Goal: Contribute content: Add original content to the website for others to see

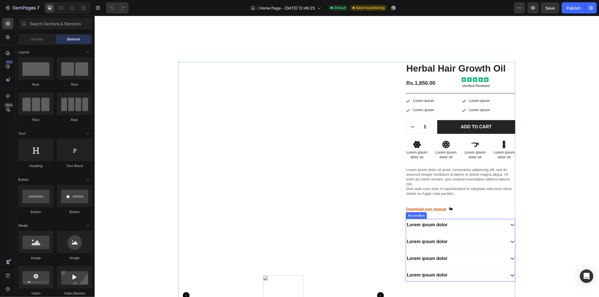
scroll to position [260, 0]
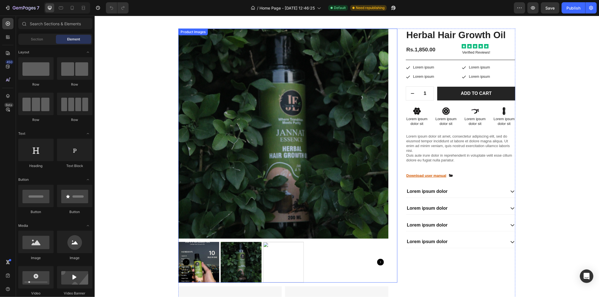
click at [392, 81] on div "Product Images" at bounding box center [287, 155] width 219 height 255
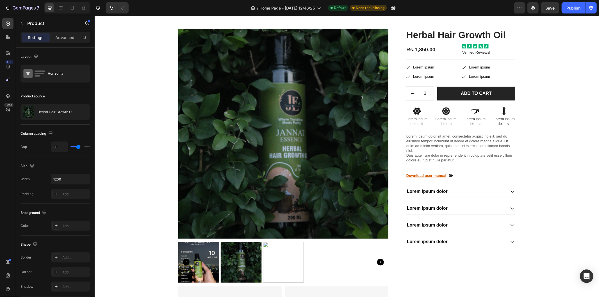
click at [510, 76] on div "Icon Lorem ipsum Text Block Row" at bounding box center [489, 77] width 54 height 6
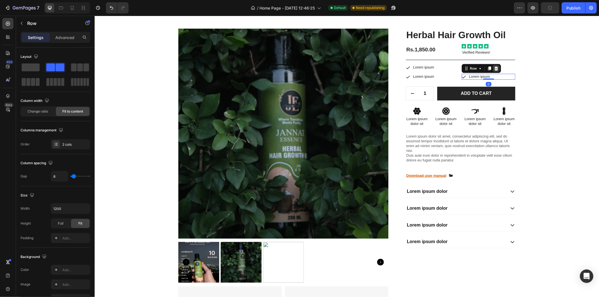
click at [494, 66] on icon at bounding box center [496, 68] width 4 height 4
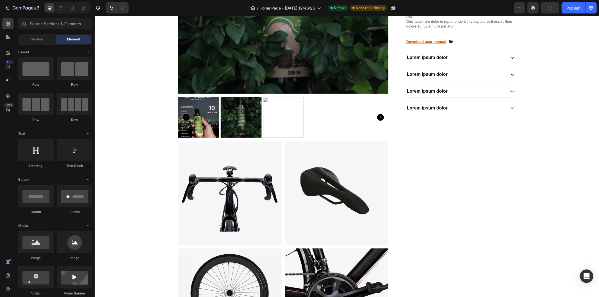
scroll to position [408, 0]
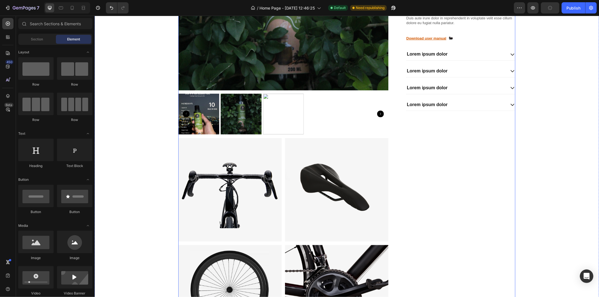
click at [408, 150] on div "Herbal Hair Growth Oil Product Title Rs.1,850.00 Product Price Product Price Ic…" at bounding box center [461, 170] width 110 height 580
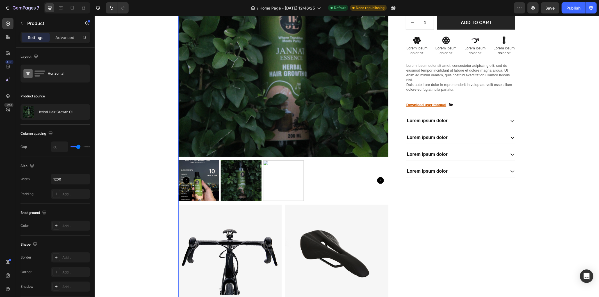
scroll to position [102, 0]
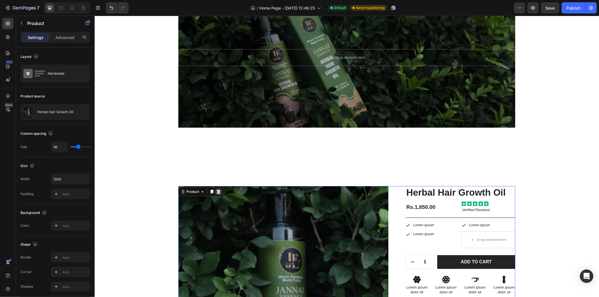
click at [217, 190] on icon at bounding box center [219, 192] width 4 height 4
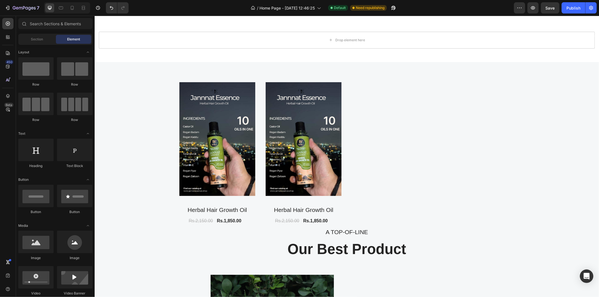
scroll to position [240, 0]
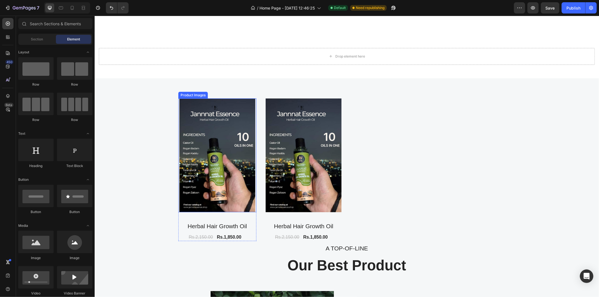
click at [223, 197] on img at bounding box center [217, 155] width 76 height 114
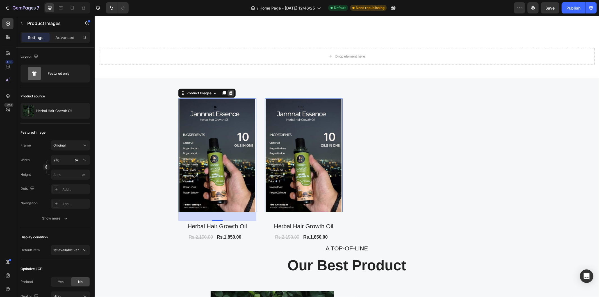
click at [229, 94] on icon at bounding box center [231, 93] width 4 height 4
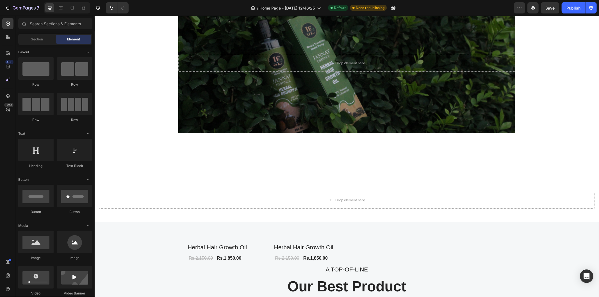
scroll to position [92, 0]
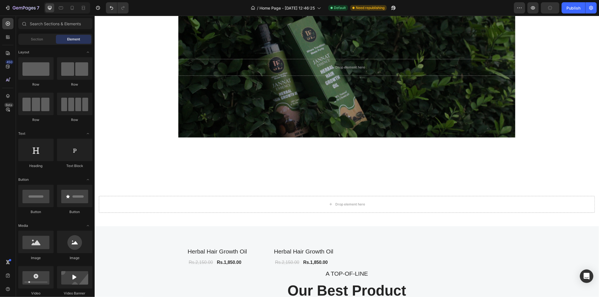
click at [306, 200] on div "Drop element here" at bounding box center [347, 204] width 496 height 17
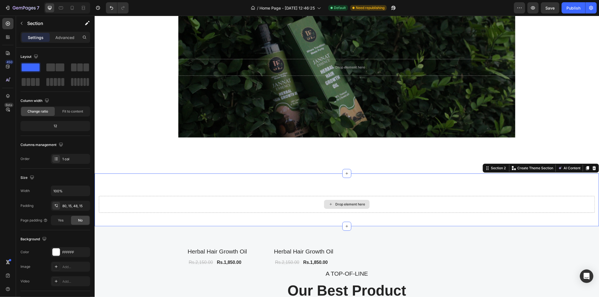
click at [332, 202] on div "Drop element here" at bounding box center [347, 204] width 46 height 9
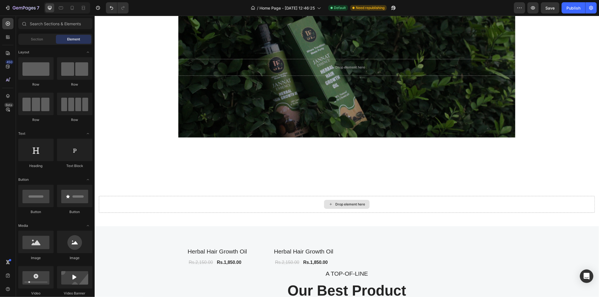
click at [332, 202] on div "Drop element here" at bounding box center [347, 204] width 46 height 9
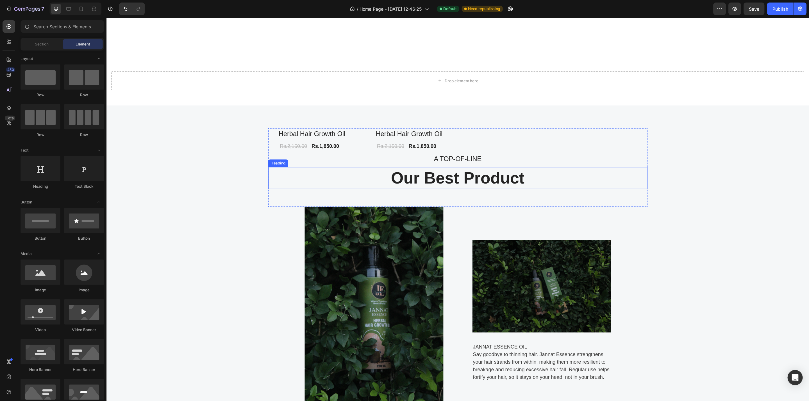
scroll to position [222, 0]
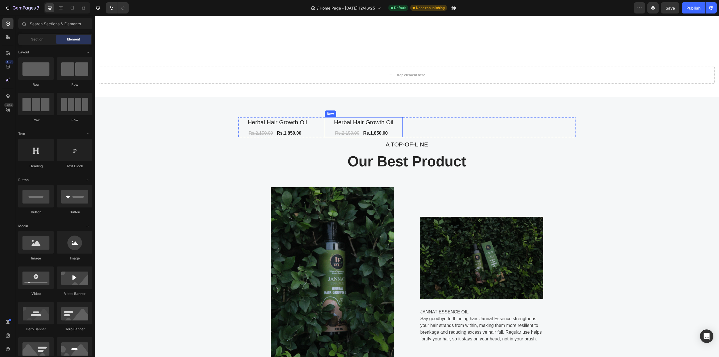
click at [387, 127] on div "Herbal Hair Growth Oil Product Title Rs.2,150.00 Compare Price Compare Price Rs…" at bounding box center [364, 127] width 78 height 20
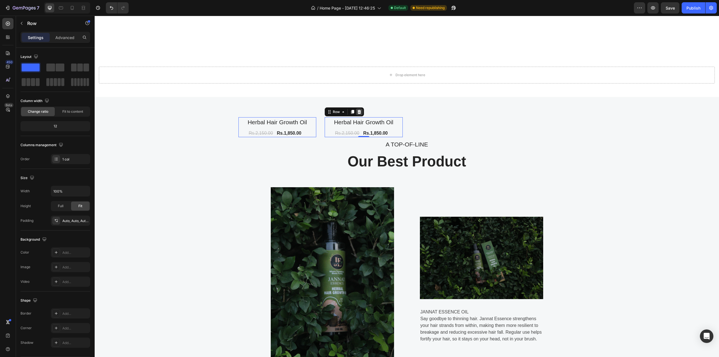
click at [358, 110] on icon at bounding box center [360, 112] width 4 height 4
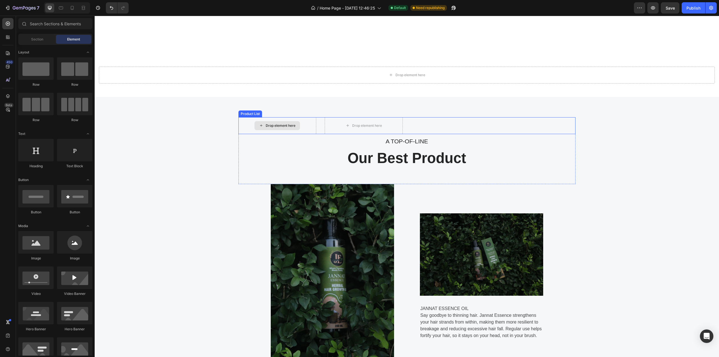
click at [307, 122] on div "Drop element here" at bounding box center [278, 125] width 78 height 17
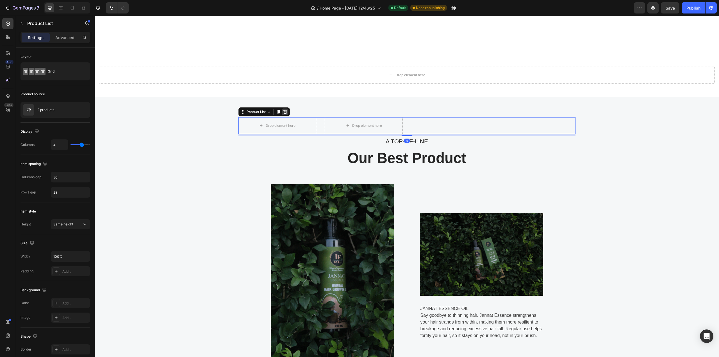
click at [282, 108] on div at bounding box center [285, 111] width 7 height 7
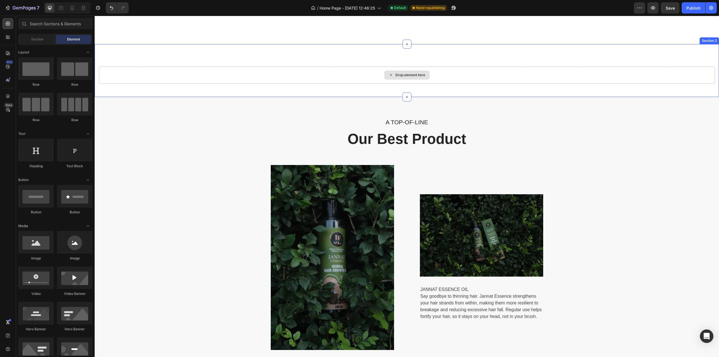
click at [496, 77] on div "Drop element here" at bounding box center [407, 75] width 616 height 17
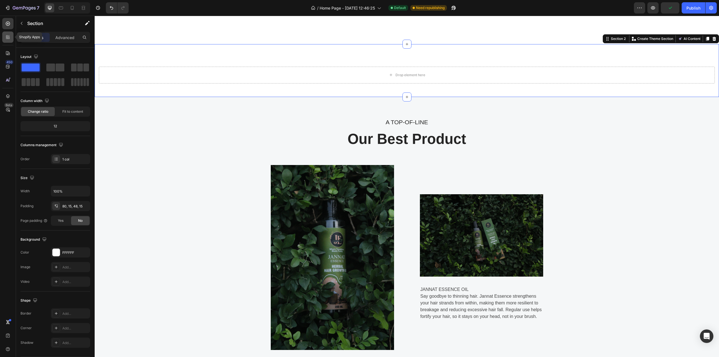
click at [4, 37] on div at bounding box center [7, 36] width 11 height 11
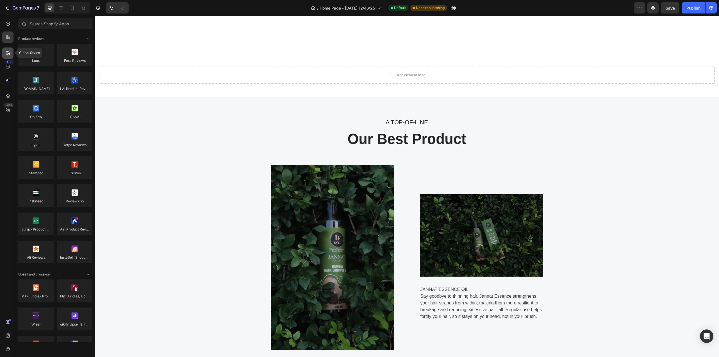
click at [6, 50] on icon at bounding box center [8, 53] width 6 height 6
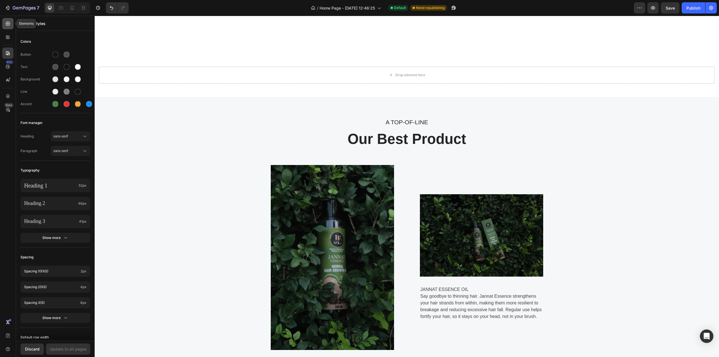
click at [7, 23] on icon at bounding box center [8, 24] width 6 height 6
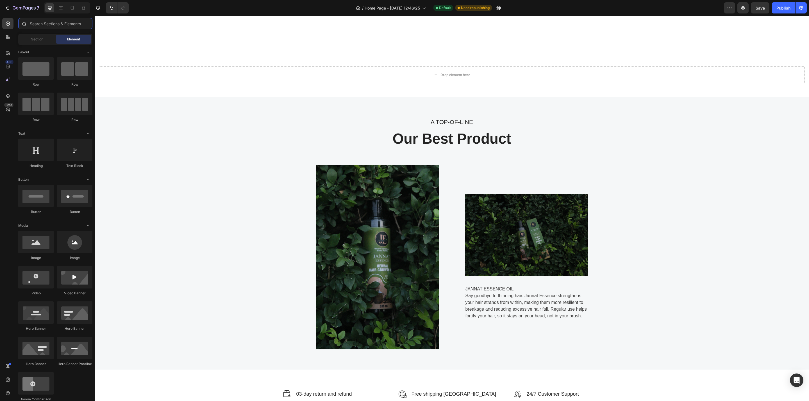
click at [55, 27] on input "text" at bounding box center [55, 23] width 74 height 11
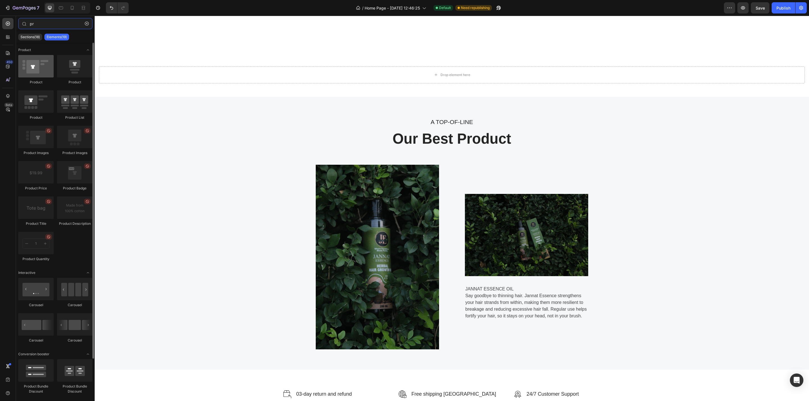
type input "pr"
click at [35, 75] on div at bounding box center [35, 66] width 35 height 22
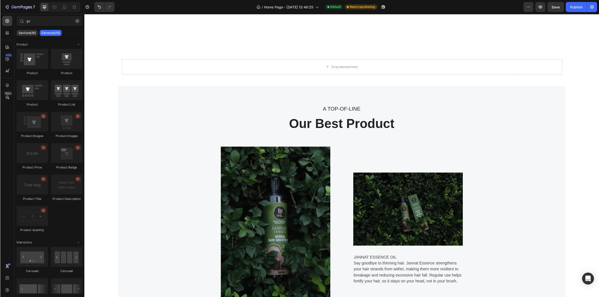
scroll to position [221, 0]
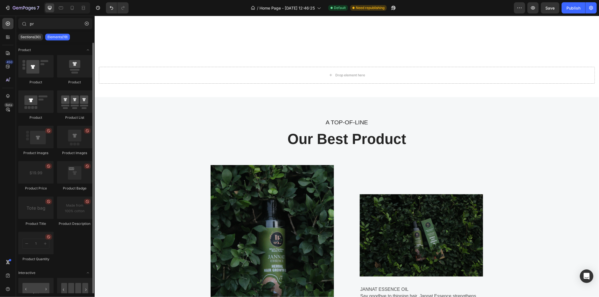
click at [38, 113] on div "Product" at bounding box center [35, 105] width 35 height 30
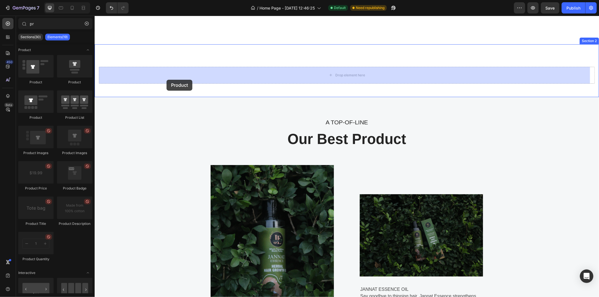
drag, startPoint x: 132, startPoint y: 128, endPoint x: 166, endPoint y: 80, distance: 59.7
click at [166, 80] on div "Drop element here" at bounding box center [347, 75] width 496 height 17
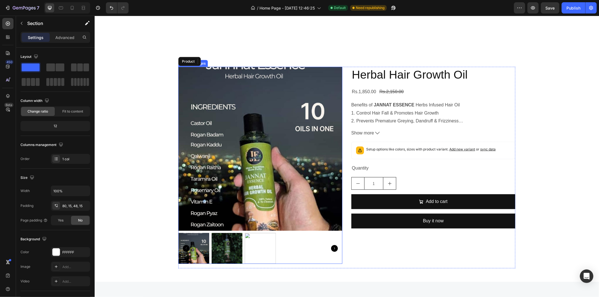
click at [216, 242] on img at bounding box center [226, 248] width 31 height 31
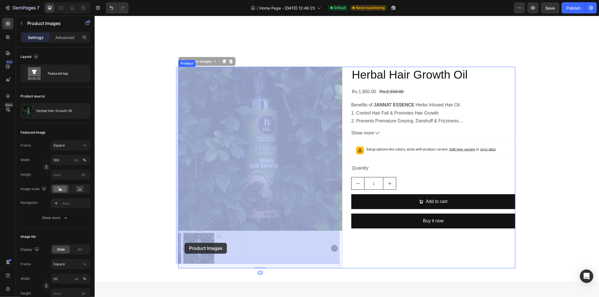
drag, startPoint x: 216, startPoint y: 242, endPoint x: 184, endPoint y: 243, distance: 31.5
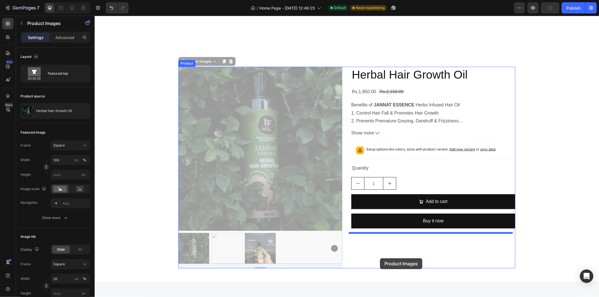
click at [380, 258] on div at bounding box center [346, 302] width 505 height 1016
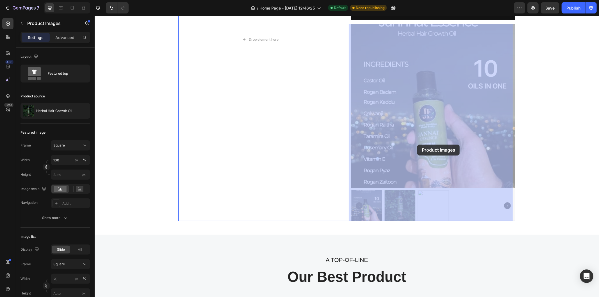
scroll to position [387, 0]
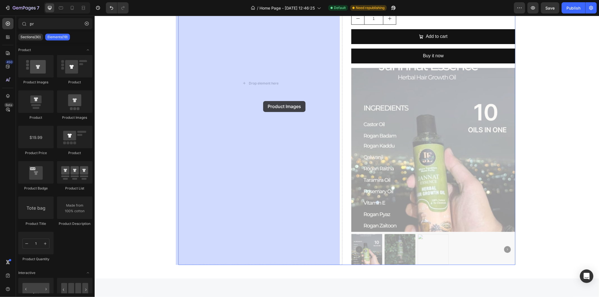
drag, startPoint x: 417, startPoint y: 144, endPoint x: 263, endPoint y: 100, distance: 160.4
click at [263, 100] on div "Drop element here Herbal Hair Growth Oil Product Title Rs.1,850.00 Product Pric…" at bounding box center [346, 79] width 505 height 400
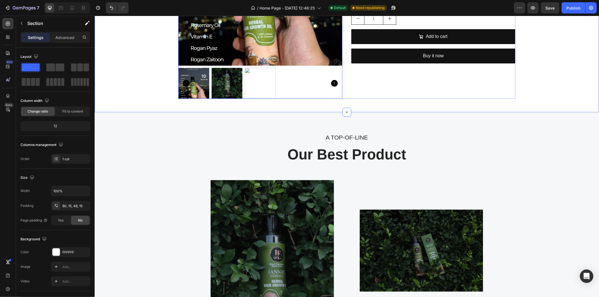
click at [224, 74] on img at bounding box center [226, 83] width 31 height 31
click at [223, 74] on img at bounding box center [226, 83] width 31 height 31
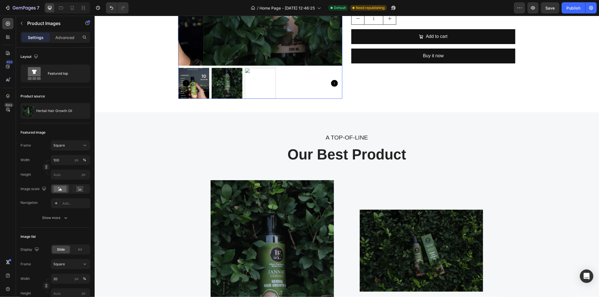
click at [223, 74] on div at bounding box center [226, 83] width 31 height 31
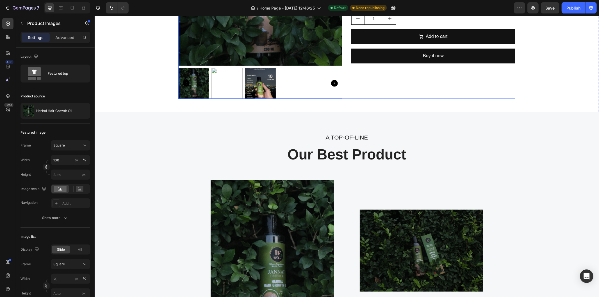
click at [373, 91] on div "Herbal Hair Growth Oil Product Title Rs.1,850.00 Product Price Product Price Rs…" at bounding box center [433, -1] width 164 height 197
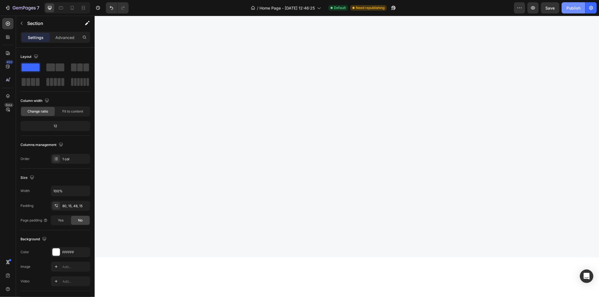
scroll to position [0, 0]
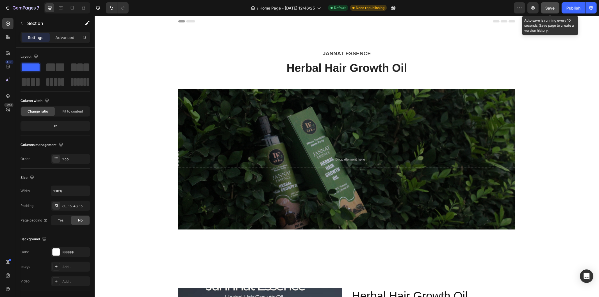
click at [552, 7] on span "Save" at bounding box center [550, 8] width 9 height 5
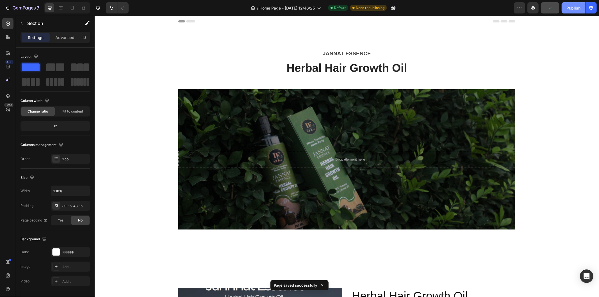
click at [572, 10] on div "Publish" at bounding box center [574, 8] width 14 height 6
click at [74, 8] on icon at bounding box center [72, 8] width 3 height 4
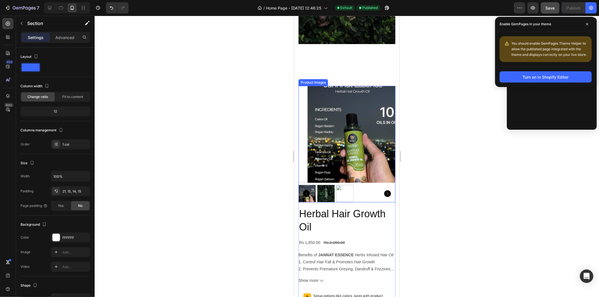
scroll to position [162, 0]
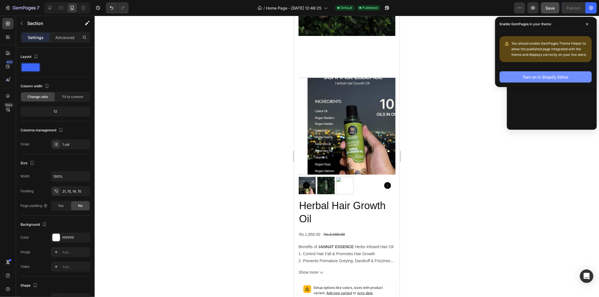
click at [514, 75] on button "Turn on in Shopify Editor" at bounding box center [546, 76] width 92 height 11
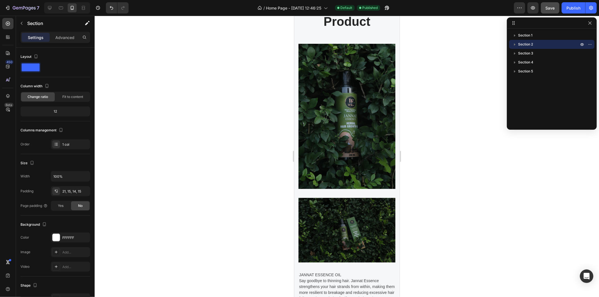
scroll to position [566, 0]
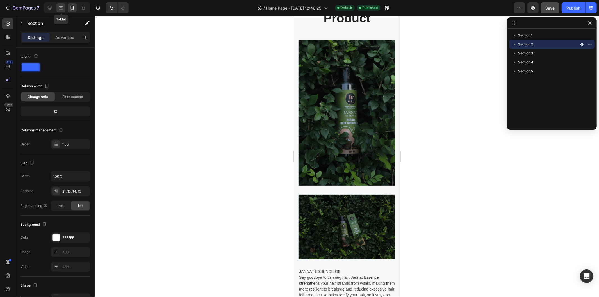
click at [60, 8] on icon at bounding box center [61, 8] width 6 height 6
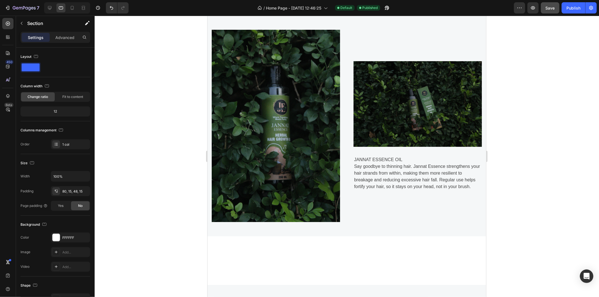
click at [518, 150] on div at bounding box center [347, 156] width 505 height 281
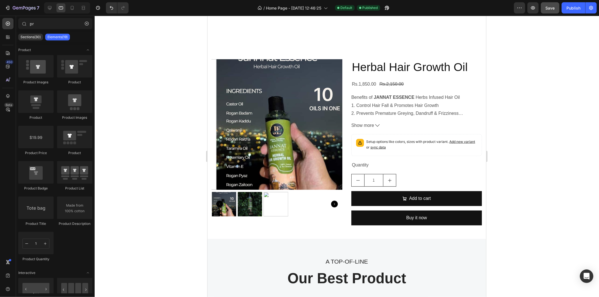
scroll to position [215, 0]
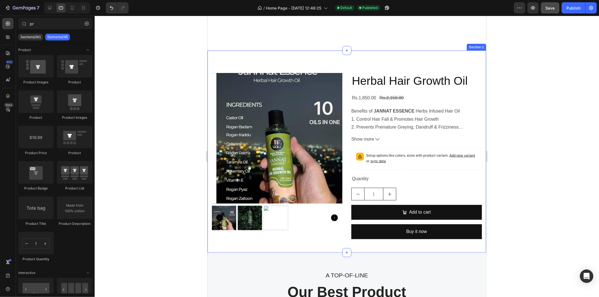
click at [276, 60] on div "Product Images Herbal Hair Growth Oil Product Title Rs.1,850.00 Product Price P…" at bounding box center [346, 151] width 279 height 202
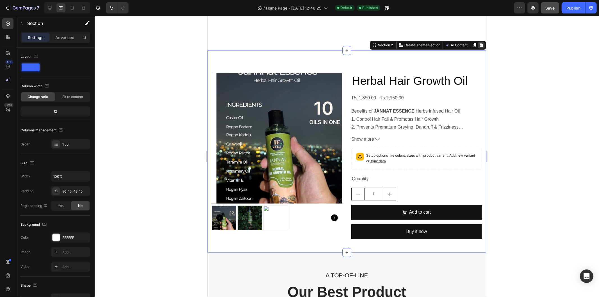
click at [479, 43] on icon at bounding box center [481, 45] width 4 height 4
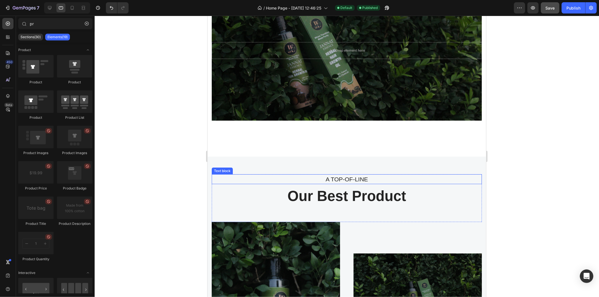
scroll to position [106, 0]
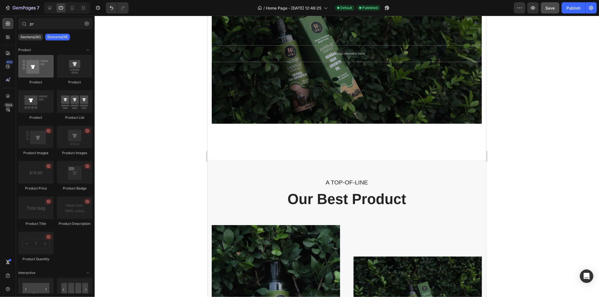
click at [32, 71] on div at bounding box center [35, 66] width 35 height 22
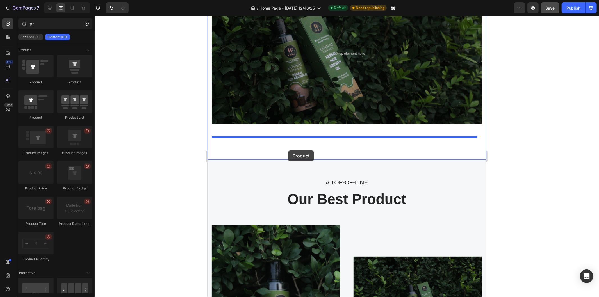
drag, startPoint x: 240, startPoint y: 87, endPoint x: 288, endPoint y: 150, distance: 79.8
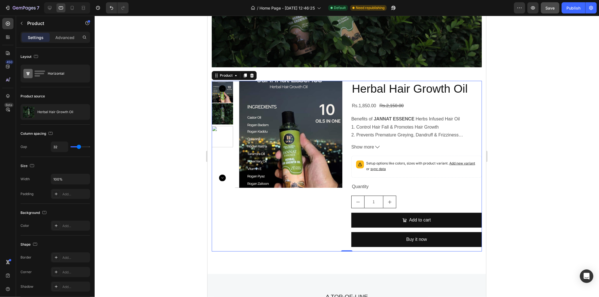
scroll to position [162, 0]
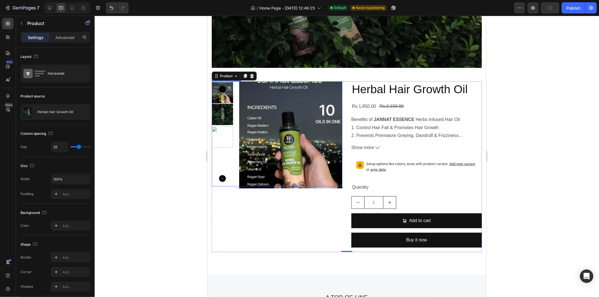
click at [221, 179] on icon "Carousel Next Arrow" at bounding box center [222, 178] width 7 height 7
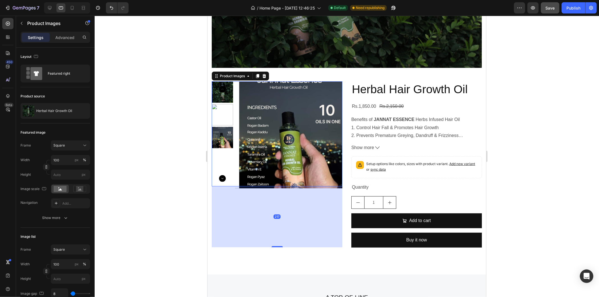
drag, startPoint x: 271, startPoint y: 190, endPoint x: 268, endPoint y: 246, distance: 56.6
click at [268, 186] on div "217" at bounding box center [277, 186] width 131 height 0
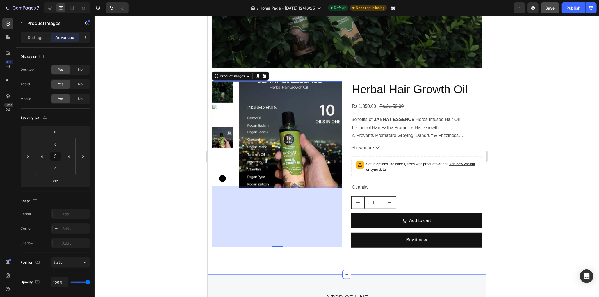
click at [170, 211] on div at bounding box center [347, 156] width 505 height 281
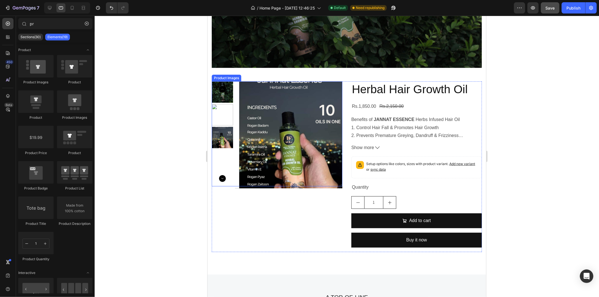
click at [285, 183] on img at bounding box center [292, 134] width 107 height 107
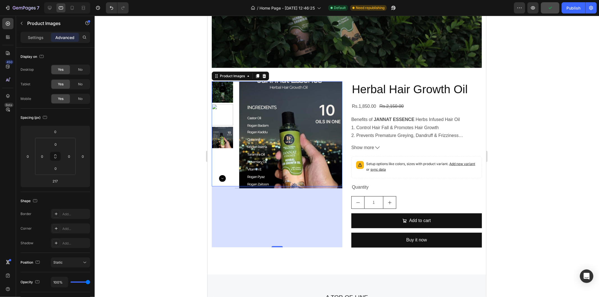
click at [217, 94] on img at bounding box center [222, 91] width 21 height 21
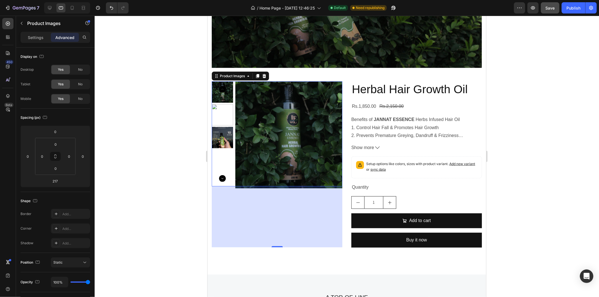
click at [221, 176] on icon "Carousel Next Arrow" at bounding box center [222, 178] width 7 height 7
click at [75, 83] on div "No" at bounding box center [80, 84] width 19 height 9
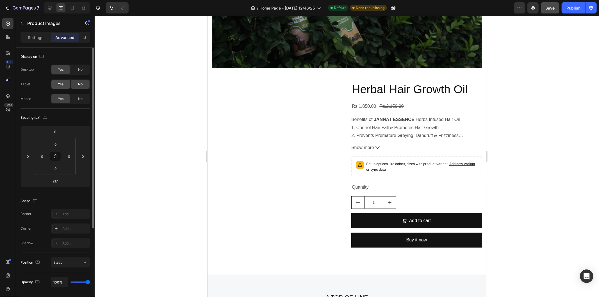
click at [57, 83] on div "Yes" at bounding box center [60, 84] width 19 height 9
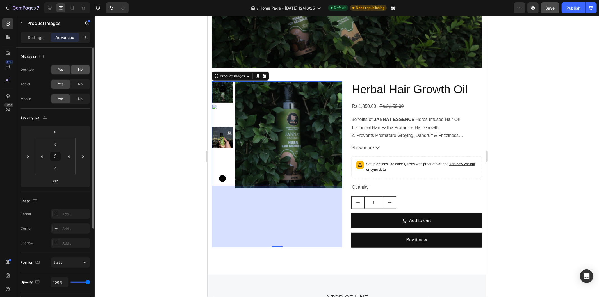
click at [86, 72] on div "No" at bounding box center [80, 69] width 19 height 9
click at [66, 65] on div "Yes" at bounding box center [60, 69] width 19 height 9
drag, startPoint x: 56, startPoint y: 155, endPoint x: 52, endPoint y: 139, distance: 16.2
click at [52, 139] on div "0 0 0 0" at bounding box center [55, 156] width 40 height 37
click at [54, 145] on input "0" at bounding box center [55, 144] width 11 height 8
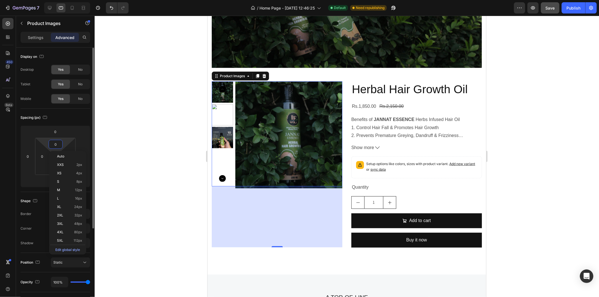
click at [36, 191] on div "Spacing (px) 0 0 217 0 0 0 0 0" at bounding box center [56, 150] width 70 height 83
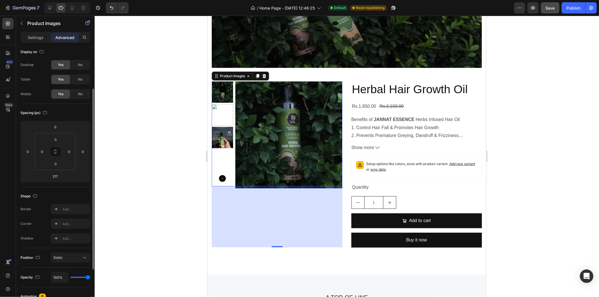
scroll to position [32, 0]
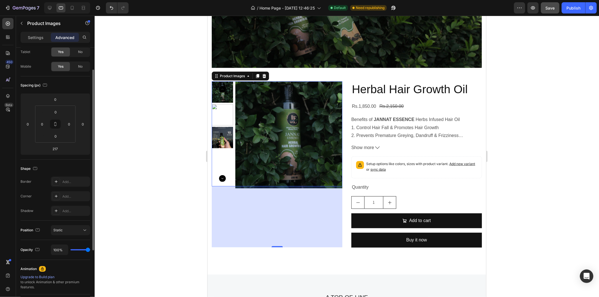
type input "64"
click at [82, 250] on input "range" at bounding box center [81, 249] width 20 height 1
type input "64%"
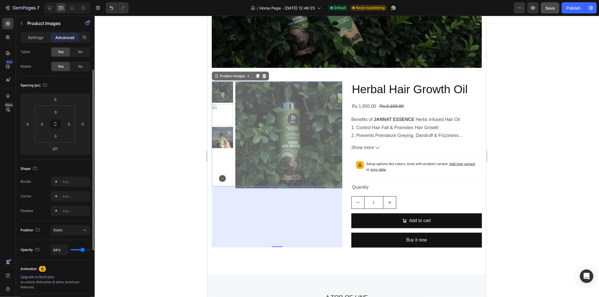
click at [86, 251] on div "64%" at bounding box center [70, 250] width 39 height 11
type input "100"
click at [88, 249] on input "range" at bounding box center [81, 249] width 20 height 1
type input "100%"
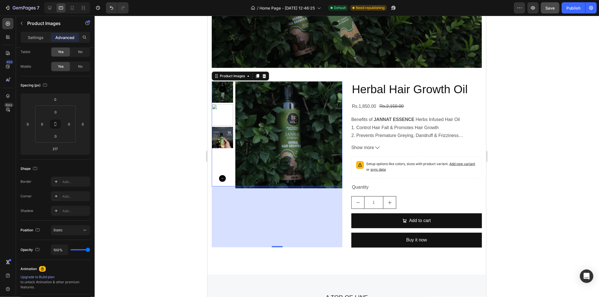
click at [190, 194] on div at bounding box center [347, 156] width 505 height 281
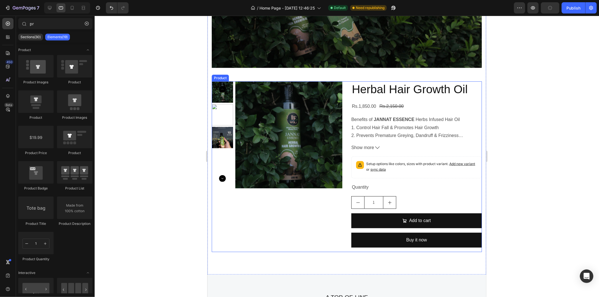
click at [262, 213] on div "Product Images" at bounding box center [277, 166] width 131 height 171
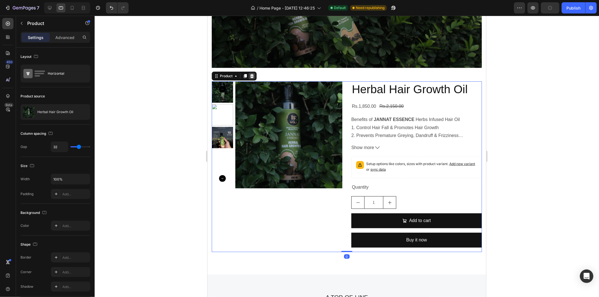
click at [253, 76] on icon at bounding box center [252, 76] width 4 height 4
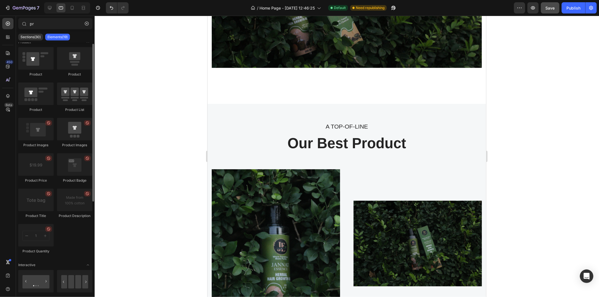
scroll to position [0, 0]
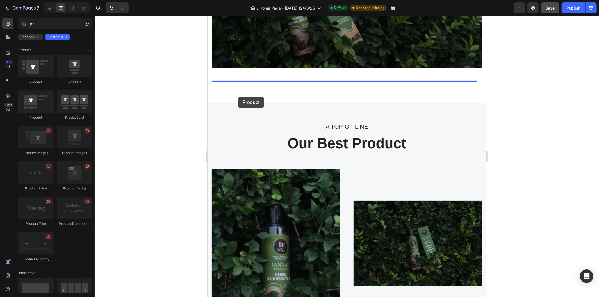
drag, startPoint x: 279, startPoint y: 89, endPoint x: 238, endPoint y: 96, distance: 41.4
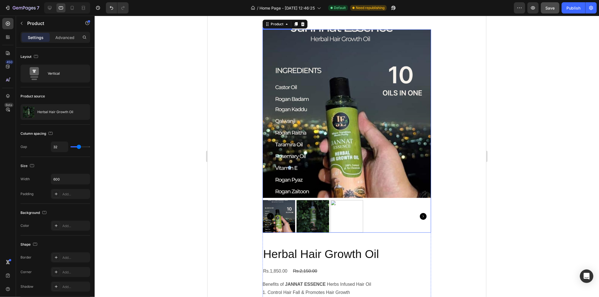
scroll to position [212, 0]
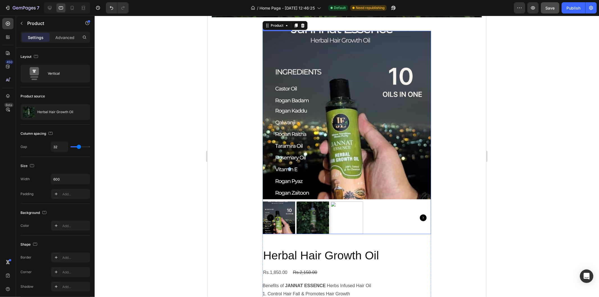
click at [307, 208] on img at bounding box center [312, 217] width 33 height 33
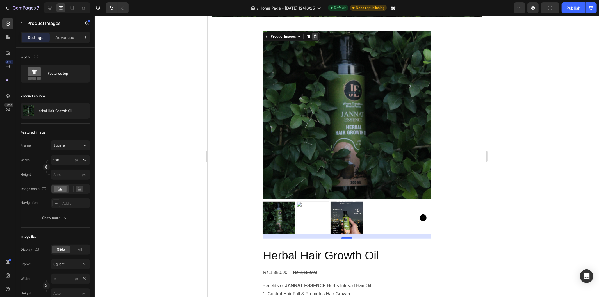
click at [313, 37] on icon at bounding box center [315, 36] width 4 height 4
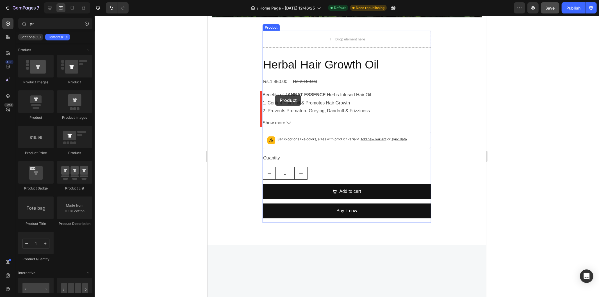
drag, startPoint x: 289, startPoint y: 90, endPoint x: 275, endPoint y: 95, distance: 14.7
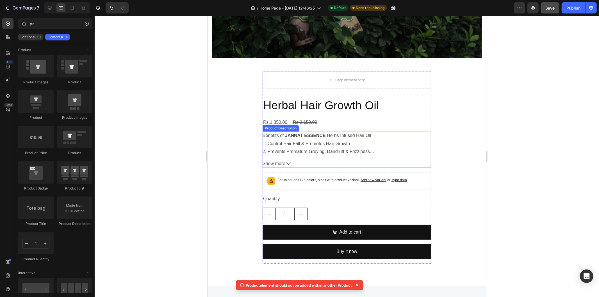
scroll to position [169, 0]
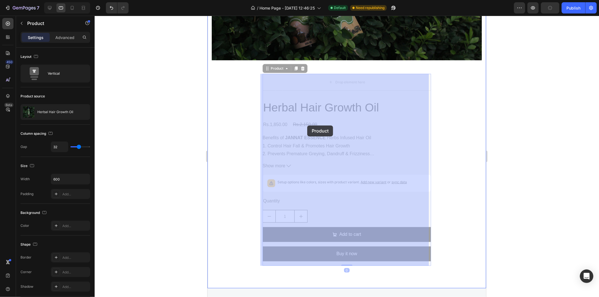
drag, startPoint x: 286, startPoint y: 96, endPoint x: 307, endPoint y: 123, distance: 33.7
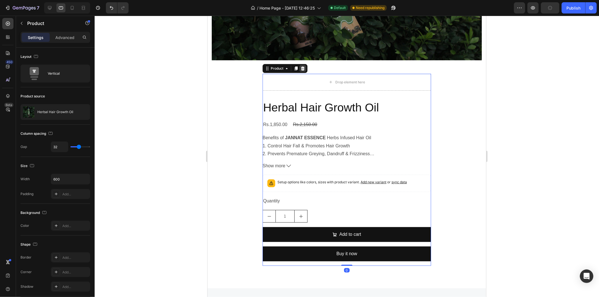
click at [302, 67] on icon at bounding box center [302, 68] width 4 height 4
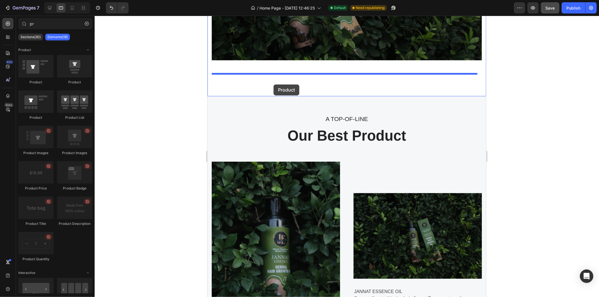
drag, startPoint x: 244, startPoint y: 119, endPoint x: 274, endPoint y: 84, distance: 46.2
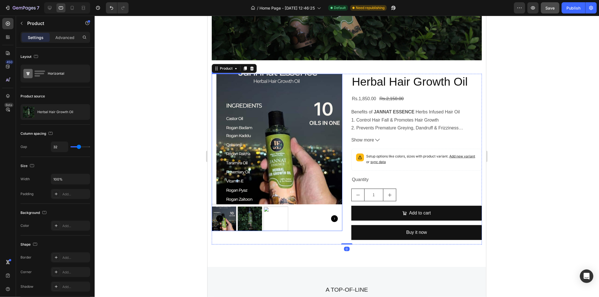
click at [265, 124] on img at bounding box center [281, 139] width 131 height 131
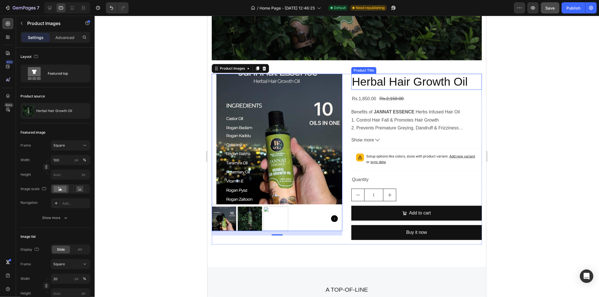
click at [391, 82] on h2 "Herbal Hair Growth Oil" at bounding box center [416, 82] width 131 height 16
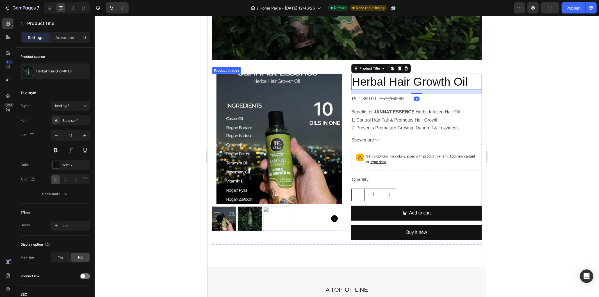
click at [293, 105] on img at bounding box center [281, 139] width 131 height 131
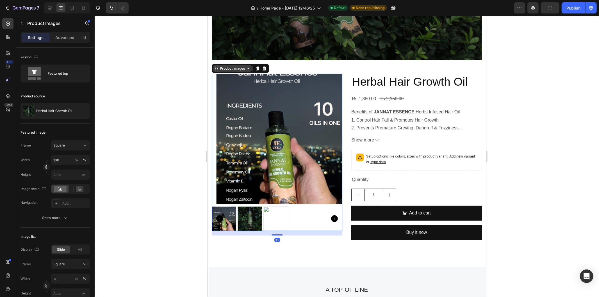
click at [220, 70] on div "Product Images" at bounding box center [232, 68] width 27 height 5
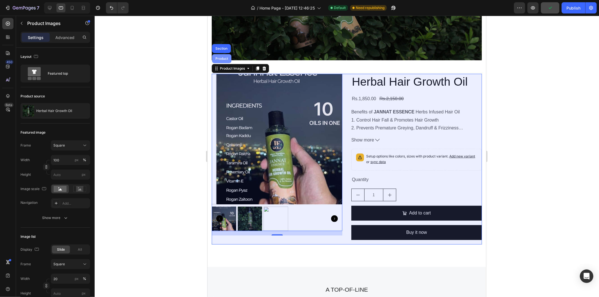
click at [219, 62] on div "Product" at bounding box center [221, 58] width 19 height 9
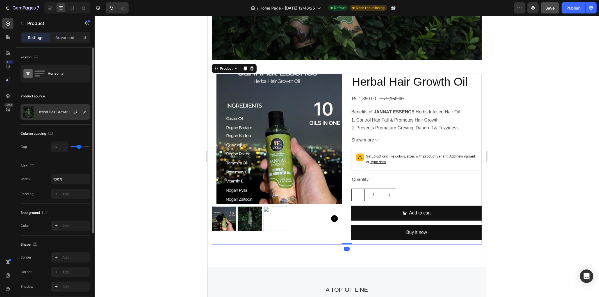
click at [38, 110] on p "Herbal Hair Growth Oil" at bounding box center [55, 112] width 36 height 4
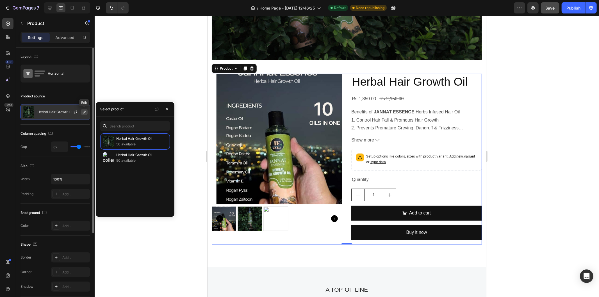
click at [85, 112] on icon "button" at bounding box center [84, 112] width 3 height 3
click at [57, 111] on p "Herbal Hair Growth Oil" at bounding box center [55, 112] width 36 height 4
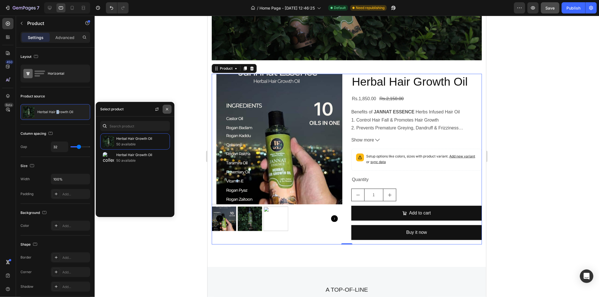
click at [167, 113] on button "button" at bounding box center [167, 109] width 9 height 9
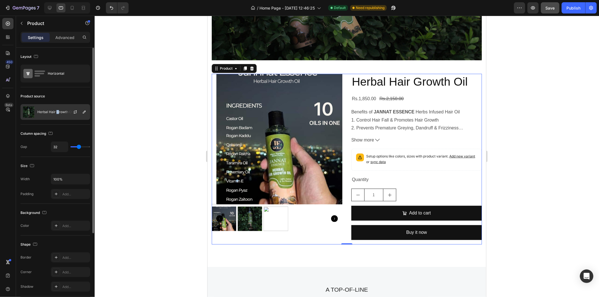
click at [28, 111] on img at bounding box center [28, 111] width 11 height 11
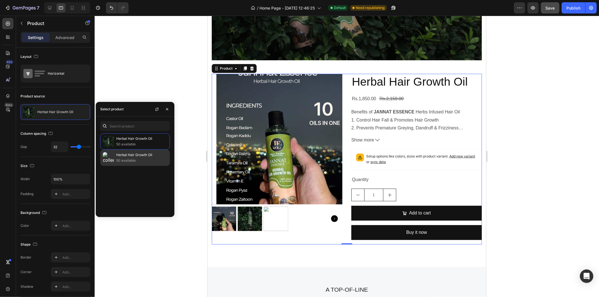
click at [135, 165] on div "Herbal Hair Growth Oil 50 available" at bounding box center [135, 158] width 70 height 16
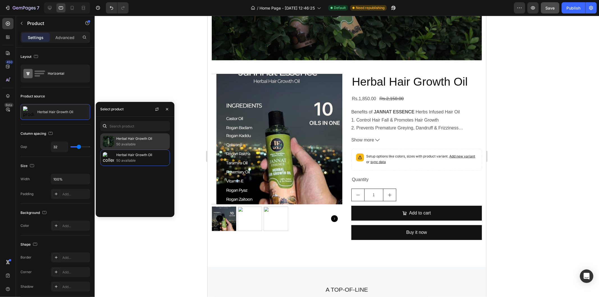
click at [140, 143] on p "50 available" at bounding box center [141, 145] width 51 height 6
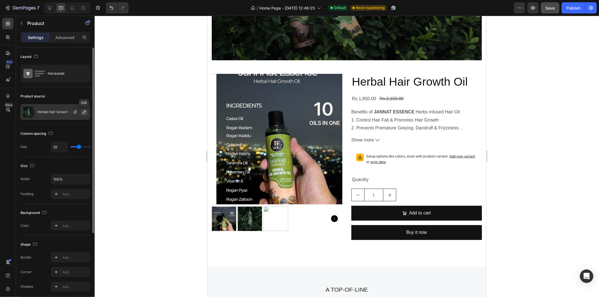
click at [85, 111] on icon "button" at bounding box center [84, 112] width 4 height 4
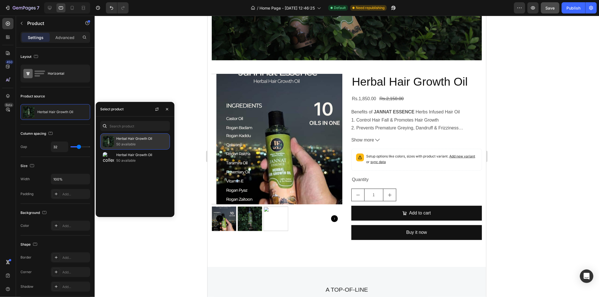
click at [151, 142] on p "50 available" at bounding box center [141, 145] width 51 height 6
drag, startPoint x: 151, startPoint y: 142, endPoint x: 146, endPoint y: 197, distance: 55.3
click at [146, 197] on div "Herbal Hair Growth Oil 50 available Herbal Hair Growth Oil 50 available" at bounding box center [135, 172] width 79 height 79
click at [158, 107] on icon "button" at bounding box center [157, 109] width 4 height 4
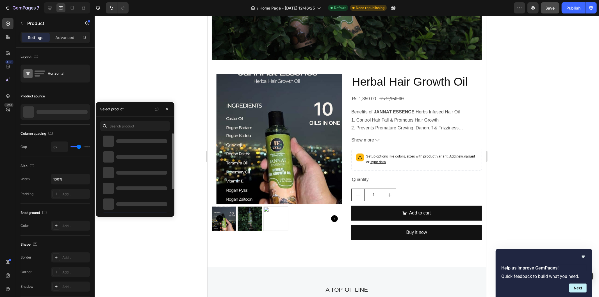
click at [153, 158] on div at bounding box center [141, 157] width 51 height 4
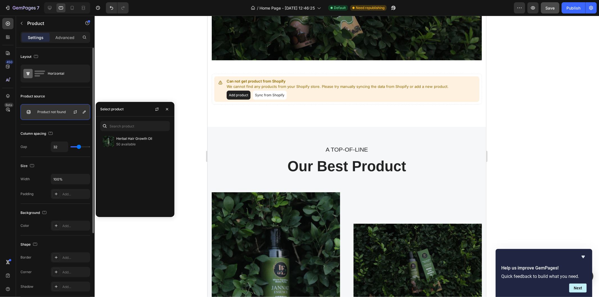
click at [57, 113] on p "Product not found" at bounding box center [51, 112] width 28 height 4
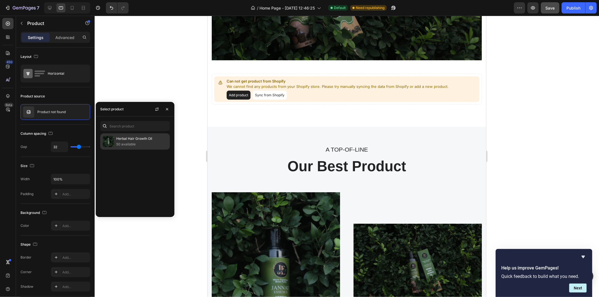
click at [120, 140] on p "Herbal Hair Growth Oil" at bounding box center [141, 139] width 51 height 6
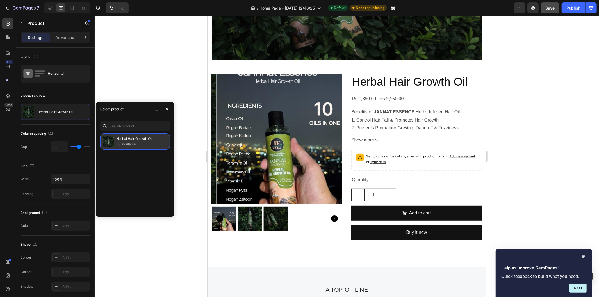
click at [110, 141] on img at bounding box center [108, 141] width 11 height 11
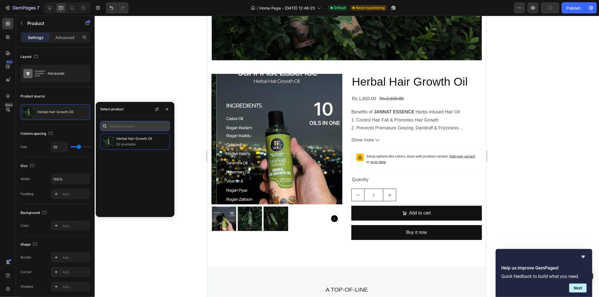
click at [148, 125] on input "text" at bounding box center [135, 126] width 70 height 10
drag, startPoint x: 148, startPoint y: 125, endPoint x: 128, endPoint y: 123, distance: 20.9
click at [128, 123] on input "text" at bounding box center [135, 126] width 70 height 10
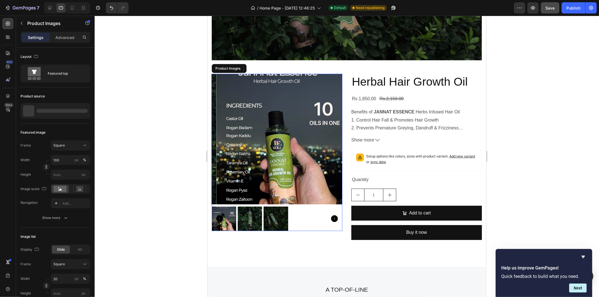
click at [108, 140] on div at bounding box center [347, 156] width 505 height 281
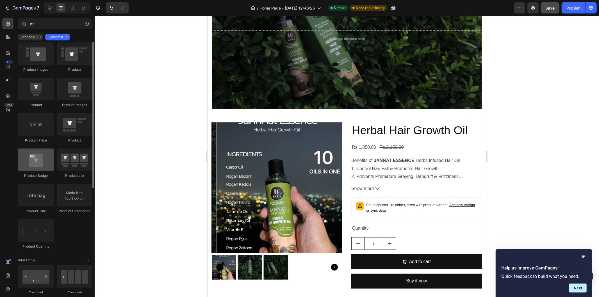
scroll to position [0, 0]
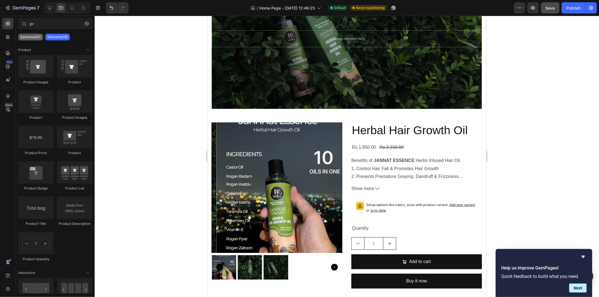
click at [23, 40] on div "Sections(30)" at bounding box center [30, 37] width 25 height 7
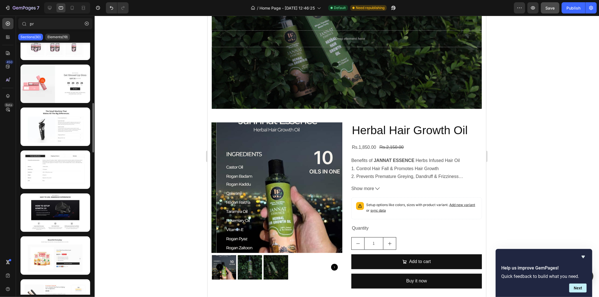
scroll to position [373, 0]
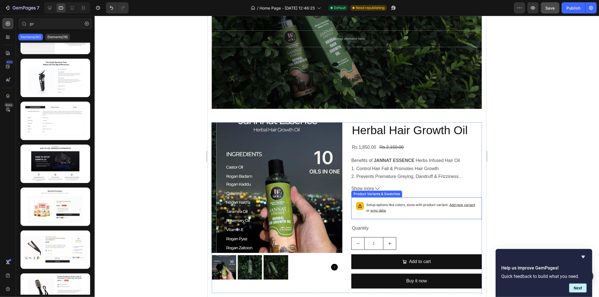
drag, startPoint x: 421, startPoint y: 209, endPoint x: 229, endPoint y: 127, distance: 208.1
click at [421, 208] on p "Setup options like colors, sizes with product variant. Add new variant or sync …" at bounding box center [421, 207] width 111 height 11
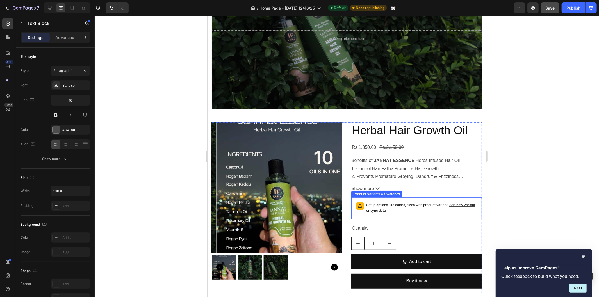
click at [427, 229] on div "Quantity" at bounding box center [416, 228] width 131 height 9
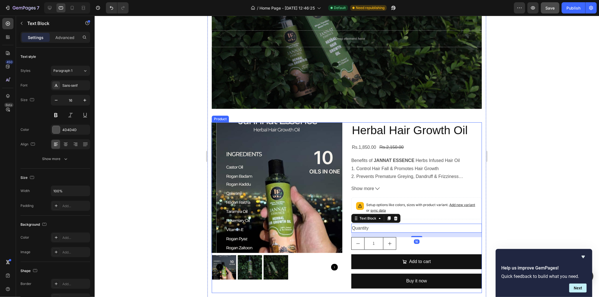
click at [344, 142] on div "Product Images Herbal Hair Growth Oil Product Title Rs.1,850.00 Product Price P…" at bounding box center [347, 207] width 270 height 171
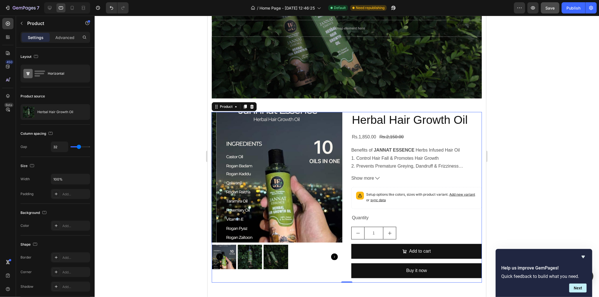
scroll to position [126, 0]
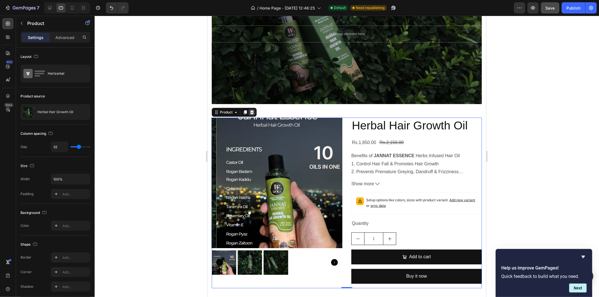
click at [251, 110] on icon at bounding box center [252, 112] width 4 height 4
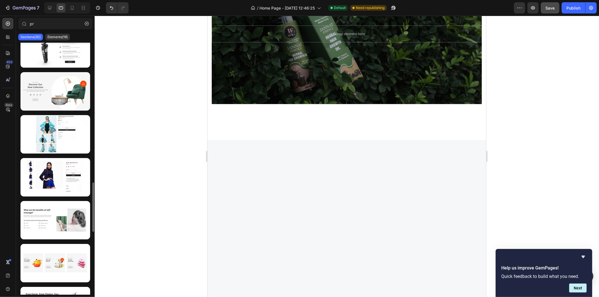
scroll to position [878, 0]
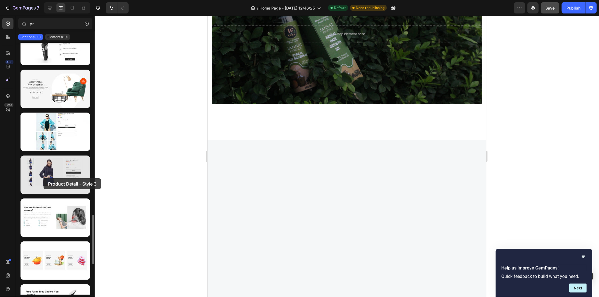
drag, startPoint x: 59, startPoint y: 186, endPoint x: 44, endPoint y: 178, distance: 17.6
click at [44, 178] on div at bounding box center [56, 175] width 70 height 38
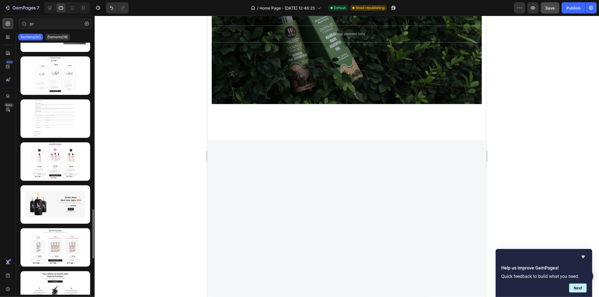
scroll to position [0, 0]
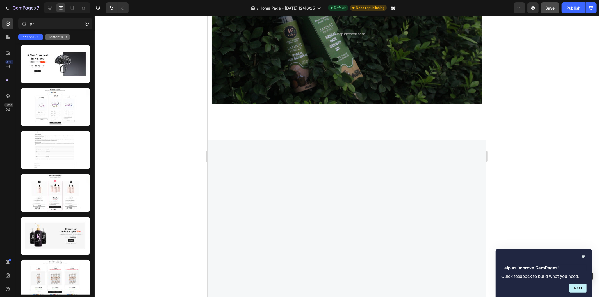
click at [55, 37] on p "Elements(19)" at bounding box center [57, 37] width 20 height 4
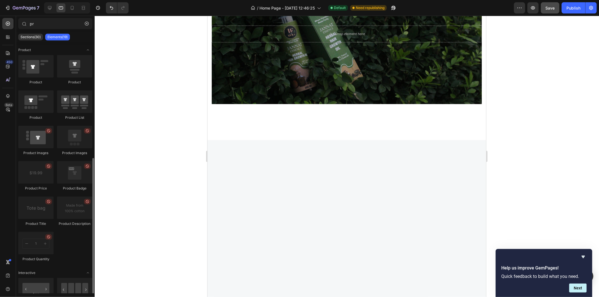
scroll to position [147, 0]
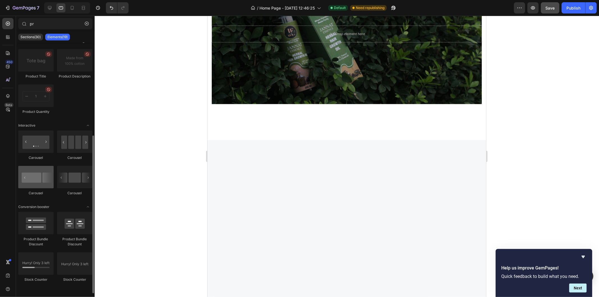
click at [26, 176] on div at bounding box center [35, 177] width 35 height 22
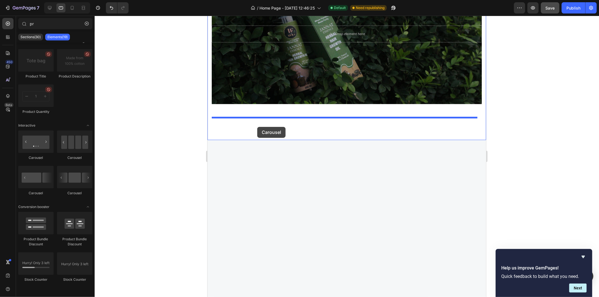
drag, startPoint x: 233, startPoint y: 191, endPoint x: 257, endPoint y: 127, distance: 68.8
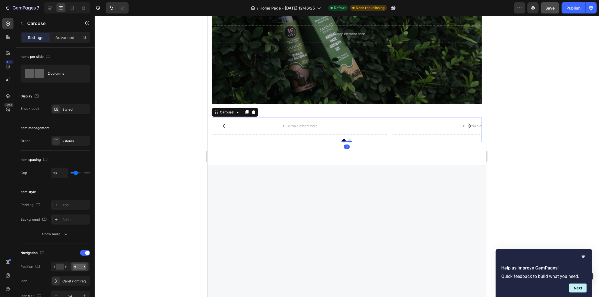
click at [173, 148] on div at bounding box center [347, 156] width 505 height 281
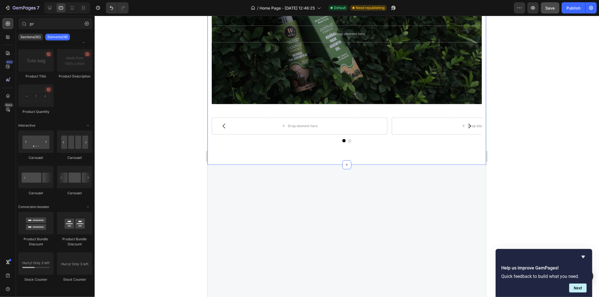
click at [308, 114] on div "JANNAT ESSENCE Text block Herbal Hair Growth Oil Heading Row Drop element here …" at bounding box center [347, 33] width 270 height 218
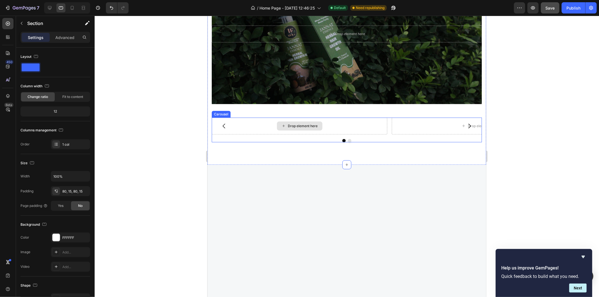
click at [301, 124] on div "Drop element here" at bounding box center [303, 126] width 30 height 4
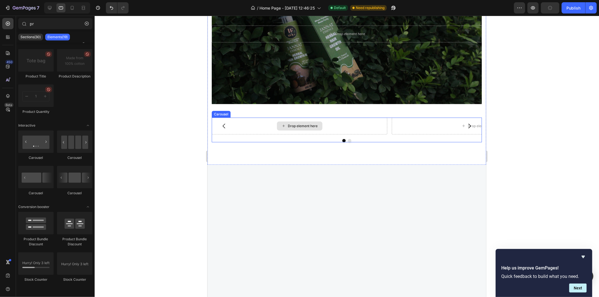
click at [285, 125] on icon at bounding box center [283, 125] width 4 height 5
click at [248, 126] on div "Drop element here" at bounding box center [300, 125] width 176 height 17
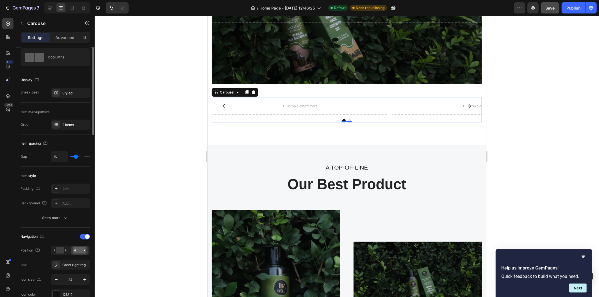
scroll to position [0, 0]
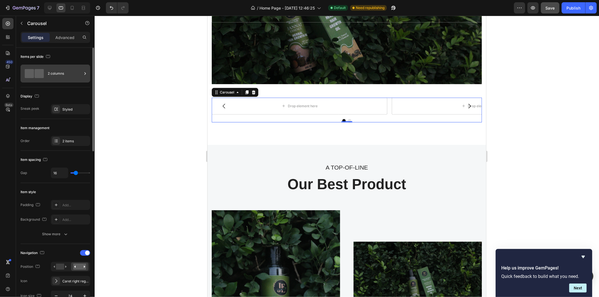
click at [34, 69] on div at bounding box center [34, 73] width 22 height 13
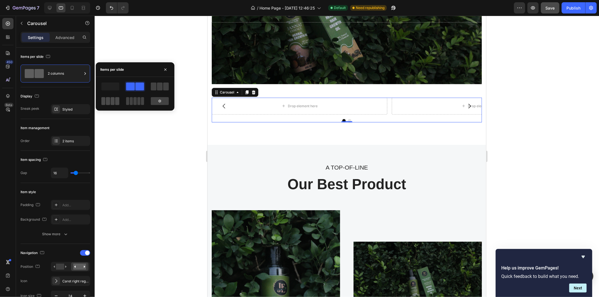
click at [108, 100] on div at bounding box center [110, 101] width 18 height 8
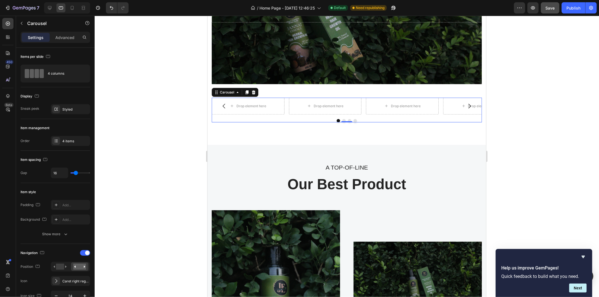
click at [251, 90] on icon at bounding box center [253, 92] width 4 height 4
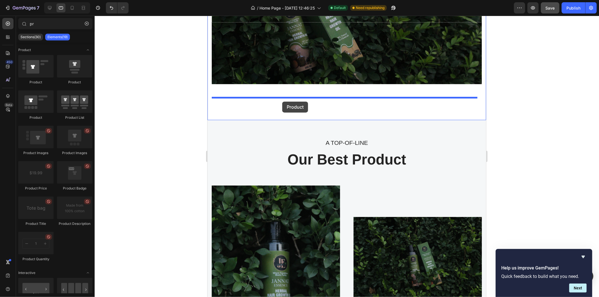
drag, startPoint x: 250, startPoint y: 115, endPoint x: 282, endPoint y: 101, distance: 34.5
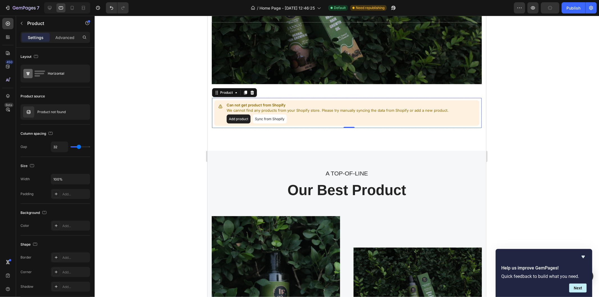
click at [240, 118] on button "Add product" at bounding box center [238, 118] width 24 height 9
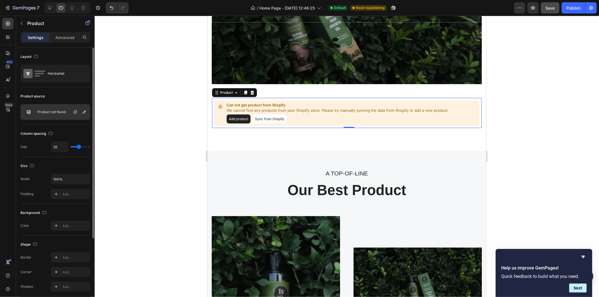
click at [55, 106] on div "Product not found" at bounding box center [56, 112] width 70 height 16
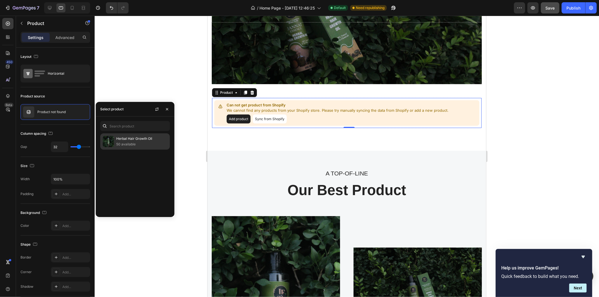
click at [108, 137] on img at bounding box center [108, 141] width 11 height 11
click at [108, 136] on img at bounding box center [108, 141] width 11 height 11
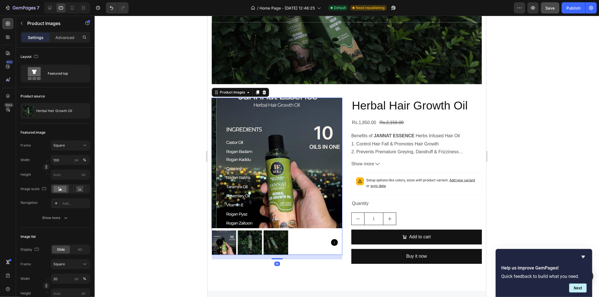
click at [248, 237] on img at bounding box center [249, 242] width 24 height 24
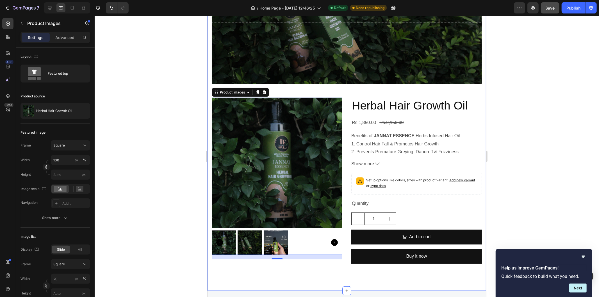
click at [229, 279] on div "JANNAT ESSENCE Text block Herbal Hair Growth Oil Heading Row Drop element here …" at bounding box center [346, 85] width 279 height 409
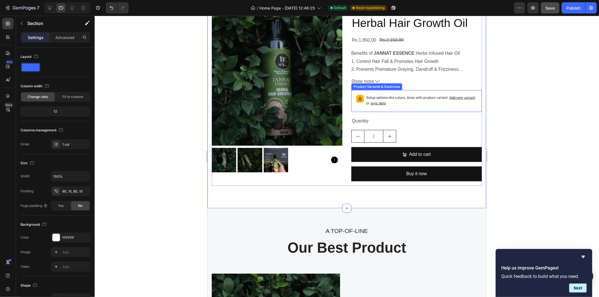
scroll to position [231, 0]
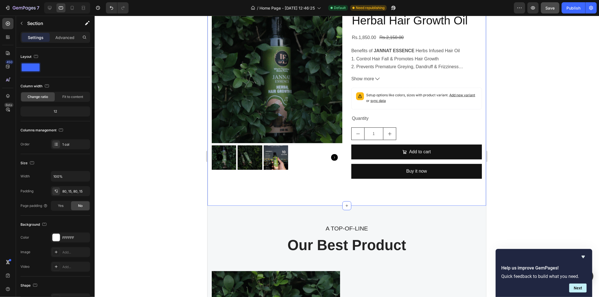
click at [335, 195] on div "JANNAT ESSENCE Text block Herbal Hair Growth Oil Heading Row Drop element here …" at bounding box center [346, 0] width 279 height 409
click at [416, 235] on div "A TOP-OF-LINE Text block Our Best Product Heading" at bounding box center [347, 247] width 270 height 48
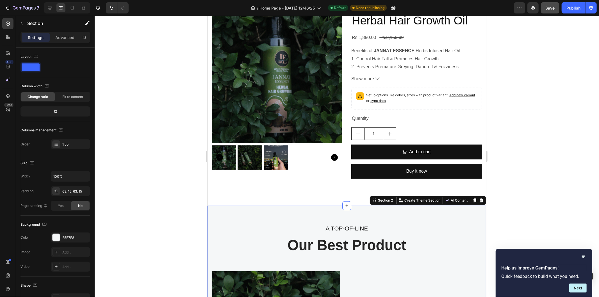
drag, startPoint x: 344, startPoint y: 203, endPoint x: 343, endPoint y: 211, distance: 7.4
click at [314, 189] on div "JANNAT ESSENCE Text block Herbal Hair Growth Oil Heading Row Drop element here …" at bounding box center [346, 0] width 279 height 409
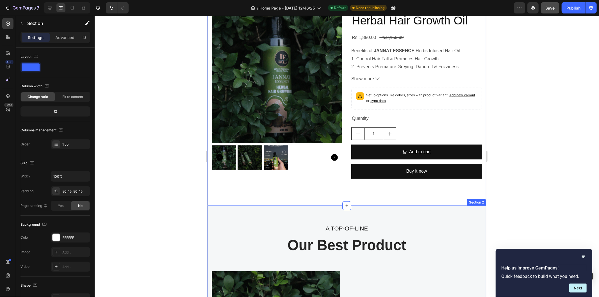
drag, startPoint x: 342, startPoint y: 204, endPoint x: 346, endPoint y: 219, distance: 16.0
click at [346, 219] on div "JANNAT ESSENCE Text block Herbal Hair Growth Oil Heading Row Drop element here …" at bounding box center [346, 224] width 279 height 856
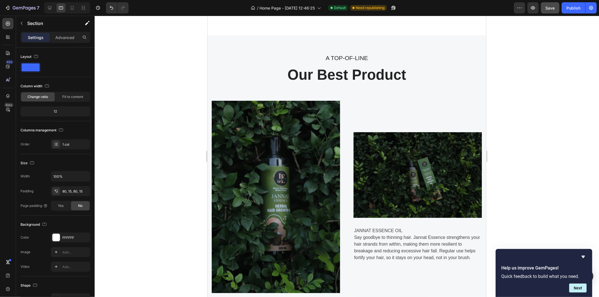
scroll to position [663, 0]
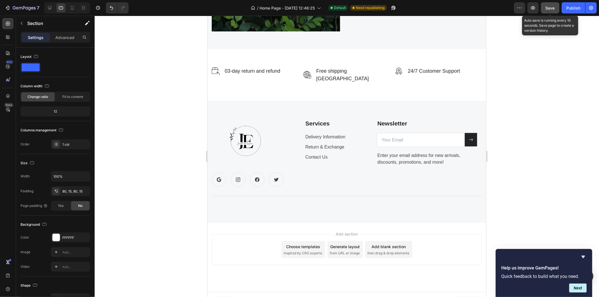
click at [550, 6] on span "Save" at bounding box center [550, 8] width 9 height 5
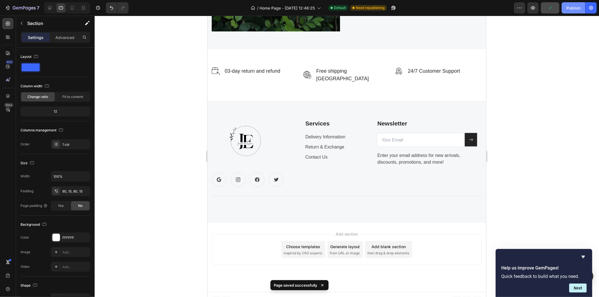
click at [580, 5] on div "Publish" at bounding box center [574, 8] width 14 height 6
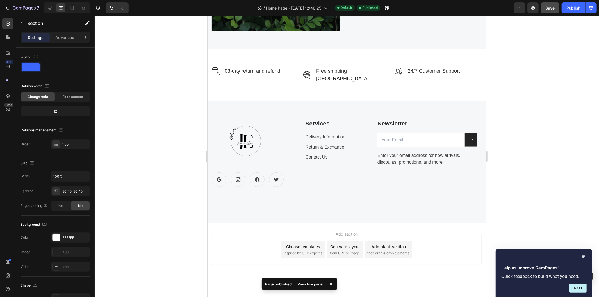
click at [304, 284] on div "View live page" at bounding box center [310, 284] width 32 height 8
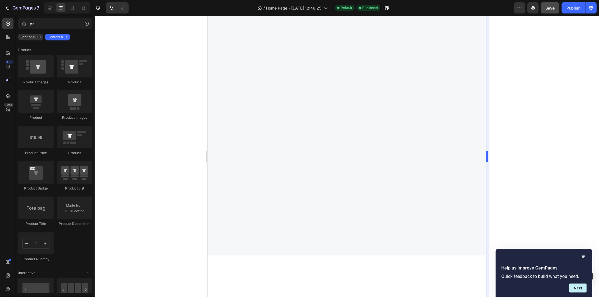
scroll to position [184, 0]
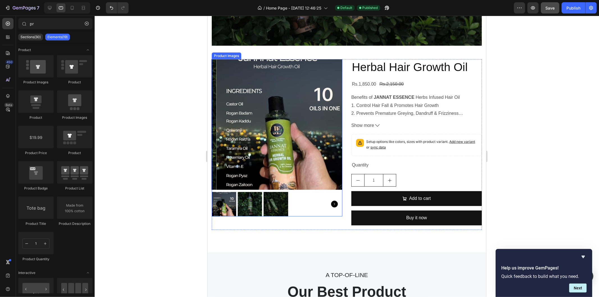
click at [331, 201] on icon "Carousel Next Arrow" at bounding box center [334, 204] width 7 height 7
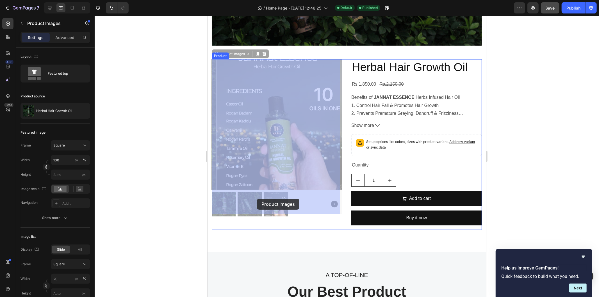
click at [207, 15] on img at bounding box center [207, 15] width 0 height 0
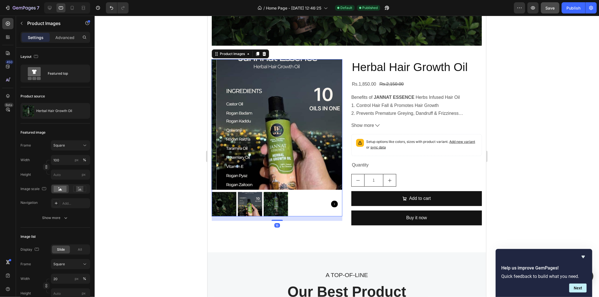
click at [197, 197] on div at bounding box center [347, 156] width 505 height 281
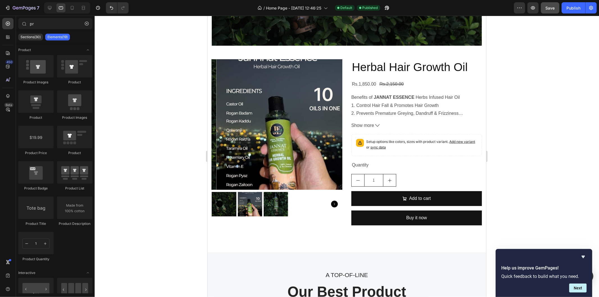
click at [197, 197] on div at bounding box center [347, 156] width 505 height 281
drag, startPoint x: 219, startPoint y: 200, endPoint x: 239, endPoint y: 158, distance: 46.8
click at [239, 158] on div at bounding box center [277, 137] width 131 height 157
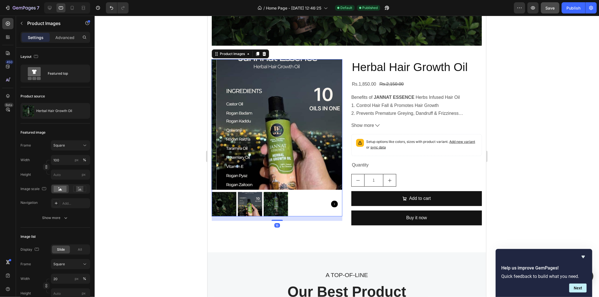
click at [270, 201] on img at bounding box center [276, 204] width 24 height 24
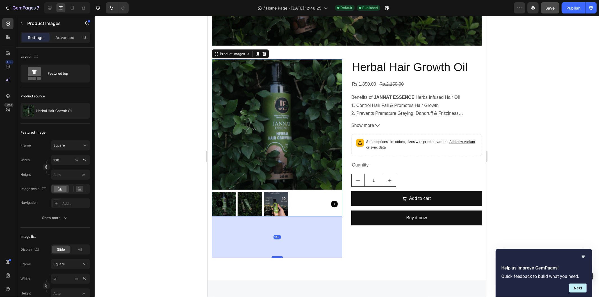
drag, startPoint x: 277, startPoint y: 217, endPoint x: 276, endPoint y: 254, distance: 37.1
click at [276, 256] on div at bounding box center [276, 257] width 11 height 2
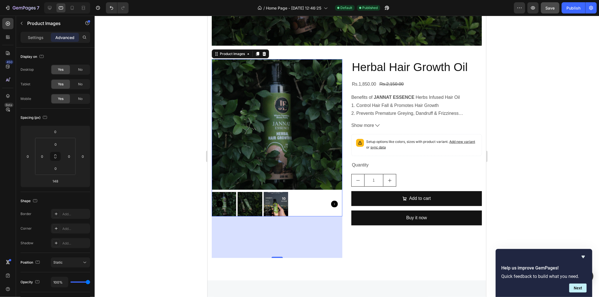
click at [178, 243] on div at bounding box center [347, 156] width 505 height 281
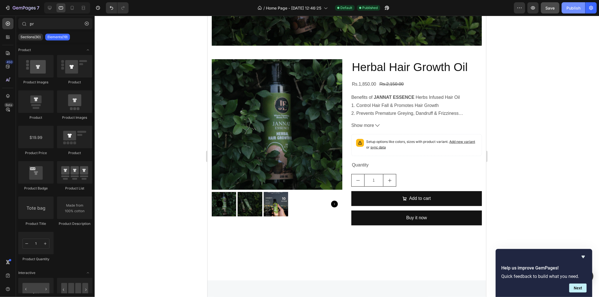
click at [577, 9] on div "Publish" at bounding box center [574, 8] width 14 height 6
click at [332, 259] on div "JANNAT ESSENCE Text block Herbal Hair Growth Oil Heading Row Drop element here …" at bounding box center [346, 61] width 279 height 437
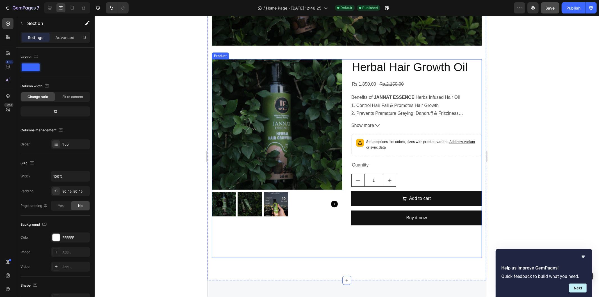
click at [303, 233] on div "Product Images" at bounding box center [277, 158] width 131 height 199
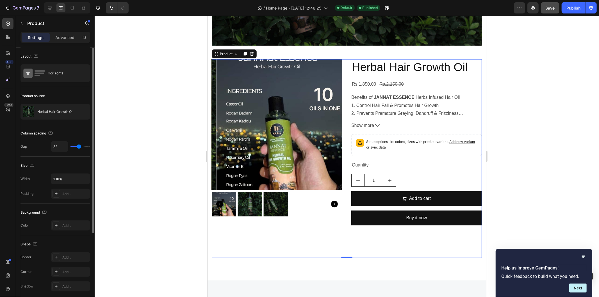
scroll to position [0, 0]
click at [48, 74] on div "Horizontal" at bounding box center [65, 73] width 34 height 13
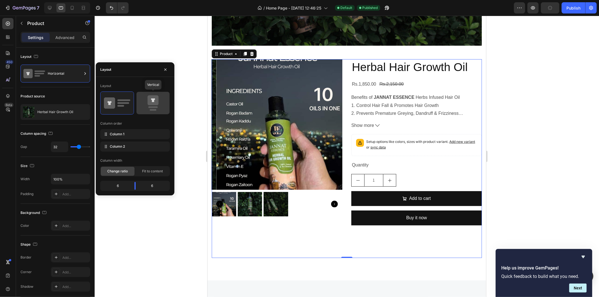
click at [145, 101] on icon at bounding box center [153, 103] width 26 height 16
type input "16"
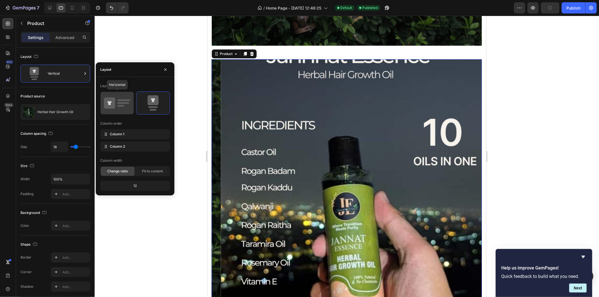
click at [124, 99] on icon at bounding box center [117, 103] width 26 height 16
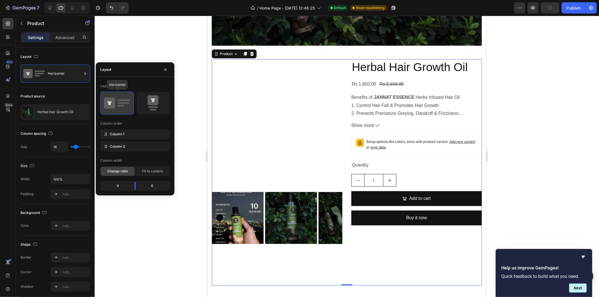
type input "32"
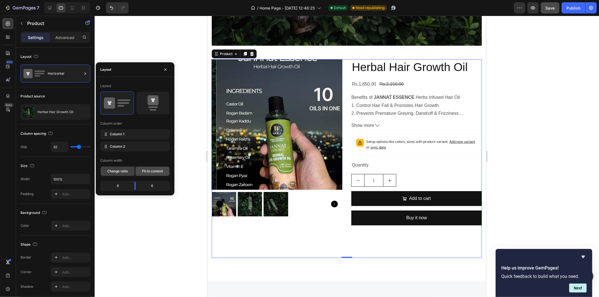
click at [155, 169] on span "Fit to content" at bounding box center [152, 171] width 21 height 5
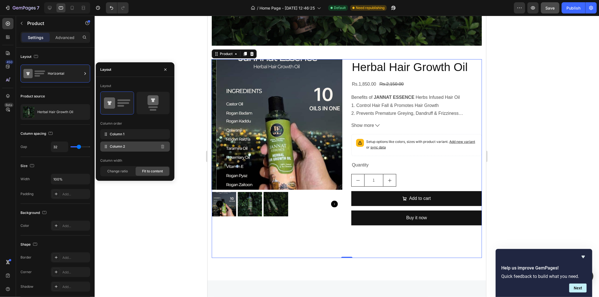
click at [153, 147] on div "Column 2" at bounding box center [135, 147] width 70 height 10
click at [167, 68] on icon "button" at bounding box center [165, 69] width 4 height 4
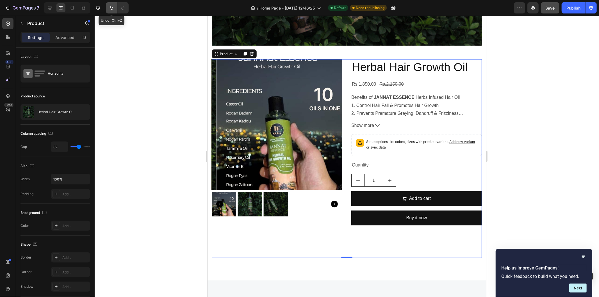
click at [113, 8] on icon "Undo/Redo" at bounding box center [112, 8] width 6 height 6
click at [114, 8] on button "Undo/Redo" at bounding box center [111, 7] width 11 height 11
type input "16"
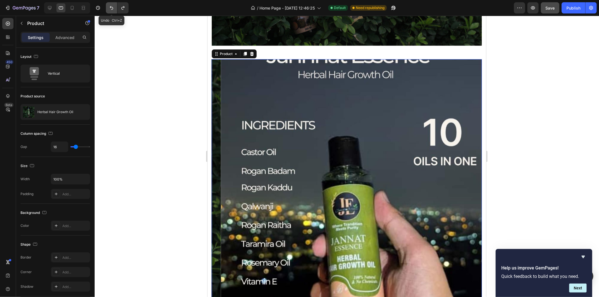
click at [114, 8] on button "Undo/Redo" at bounding box center [111, 7] width 11 height 11
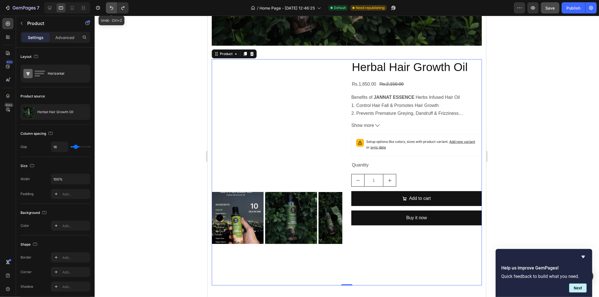
type input "32"
click at [114, 8] on button "Undo/Redo" at bounding box center [111, 7] width 11 height 11
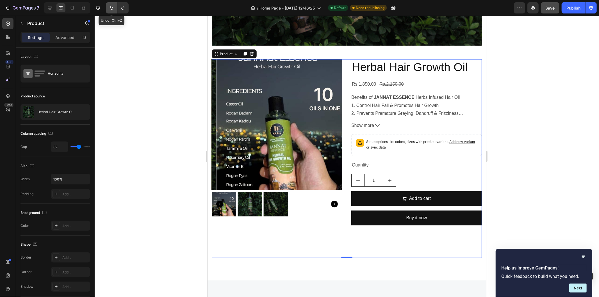
click at [114, 8] on button "Undo/Redo" at bounding box center [111, 7] width 11 height 11
click at [111, 8] on icon "Undo/Redo" at bounding box center [112, 8] width 6 height 6
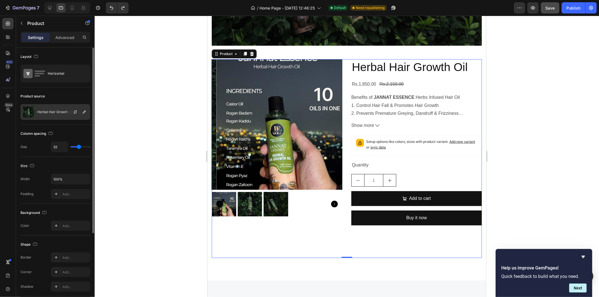
click at [41, 110] on div "Herbal Hair Growth Oil" at bounding box center [56, 112] width 70 height 16
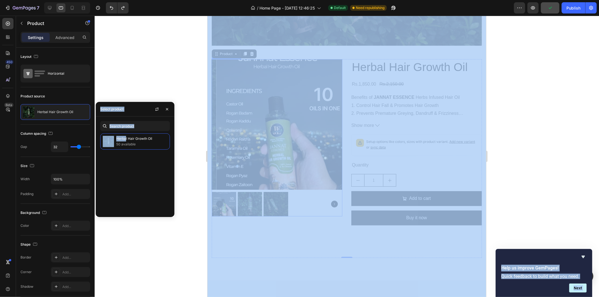
drag, startPoint x: 333, startPoint y: 155, endPoint x: 254, endPoint y: 122, distance: 85.3
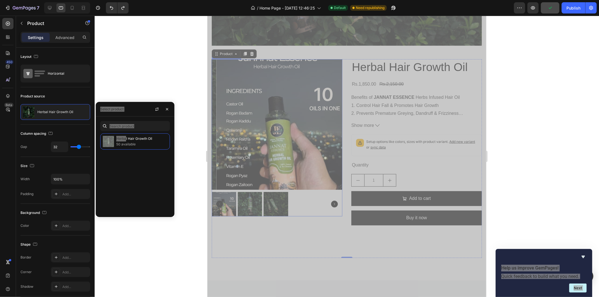
click at [254, 122] on img at bounding box center [281, 124] width 131 height 131
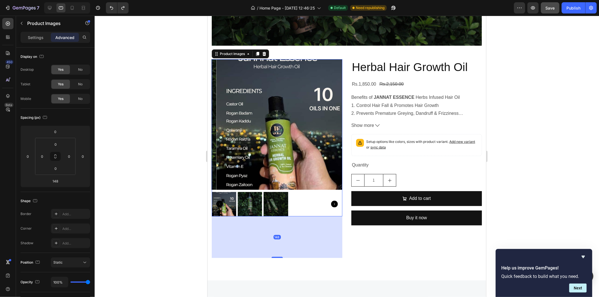
click at [194, 183] on div at bounding box center [347, 156] width 505 height 281
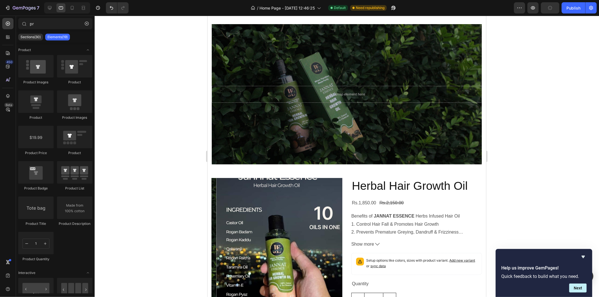
scroll to position [129, 0]
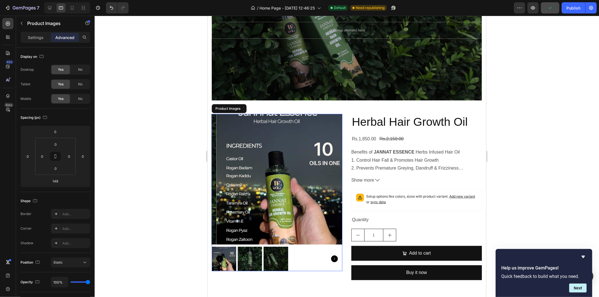
click at [386, 202] on span "sync data" at bounding box center [377, 202] width 15 height 4
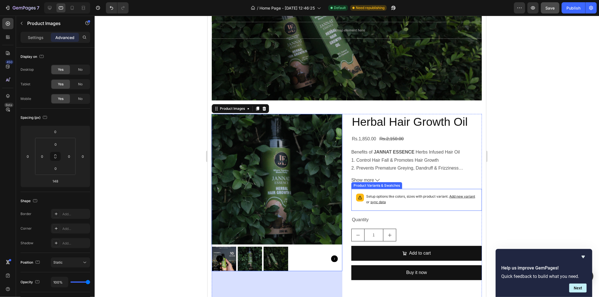
click at [386, 201] on span "sync data" at bounding box center [377, 202] width 15 height 4
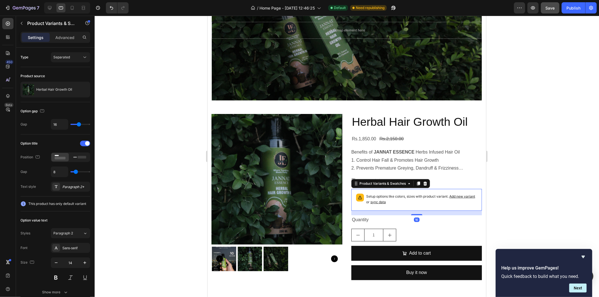
click at [386, 201] on span "sync data" at bounding box center [377, 202] width 15 height 4
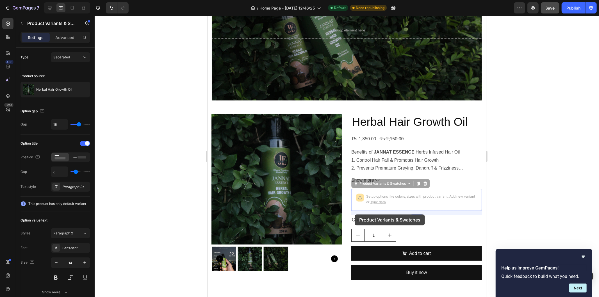
drag, startPoint x: 391, startPoint y: 201, endPoint x: 355, endPoint y: 214, distance: 38.6
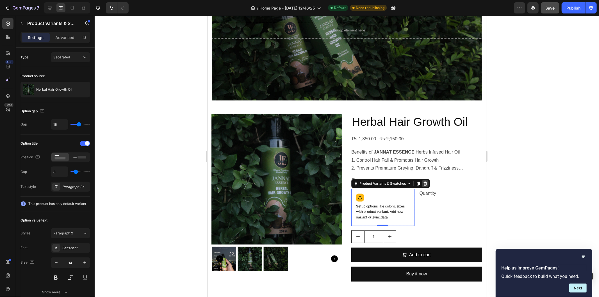
click at [423, 181] on icon at bounding box center [425, 183] width 4 height 4
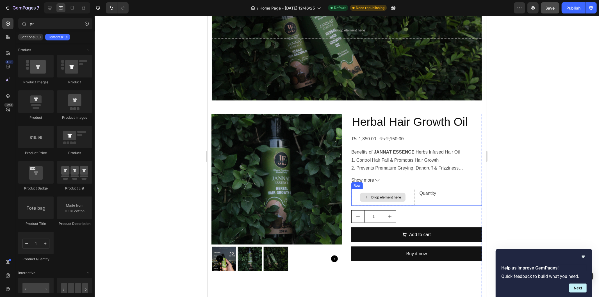
click at [370, 200] on div "Drop element here" at bounding box center [383, 197] width 46 height 9
click at [366, 197] on icon at bounding box center [366, 197] width 4 height 5
click at [108, 8] on button "Undo/Redo" at bounding box center [111, 7] width 11 height 11
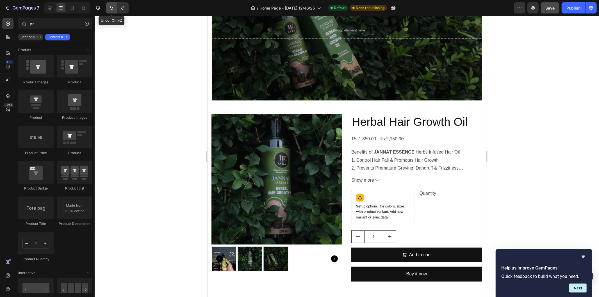
click at [108, 8] on button "Undo/Redo" at bounding box center [111, 7] width 11 height 11
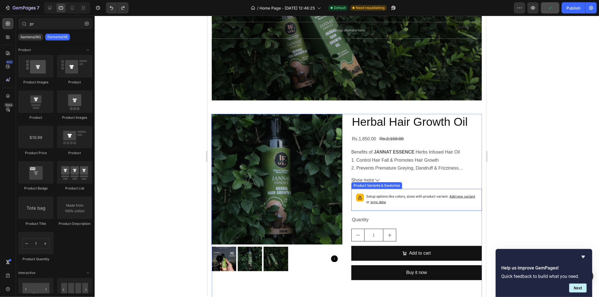
click at [386, 202] on span "sync data" at bounding box center [377, 202] width 15 height 4
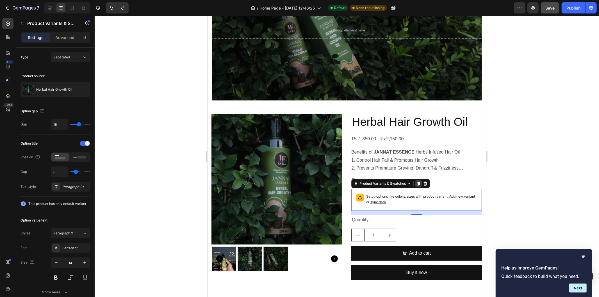
drag, startPoint x: 416, startPoint y: 184, endPoint x: 262, endPoint y: 224, distance: 158.6
click at [417, 184] on icon at bounding box center [418, 183] width 3 height 4
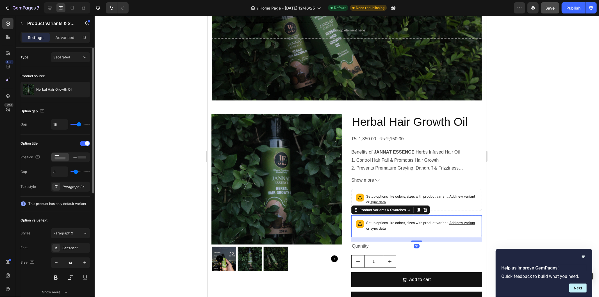
click at [55, 207] on div "This product has only default variant" at bounding box center [56, 204] width 70 height 15
click at [26, 205] on icon at bounding box center [24, 204] width 6 height 6
click at [75, 126] on div "16" at bounding box center [70, 124] width 39 height 11
type input "9"
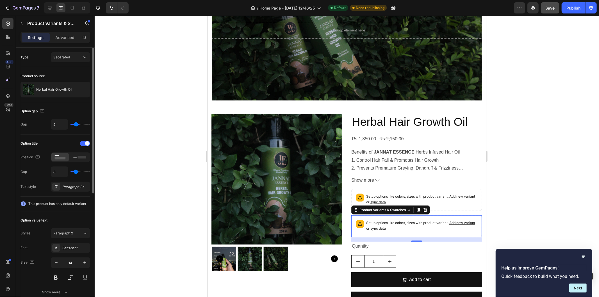
click at [76, 125] on input "range" at bounding box center [81, 124] width 20 height 1
click at [77, 125] on input "range" at bounding box center [81, 124] width 20 height 1
type input "21"
click at [80, 125] on input "range" at bounding box center [81, 124] width 20 height 1
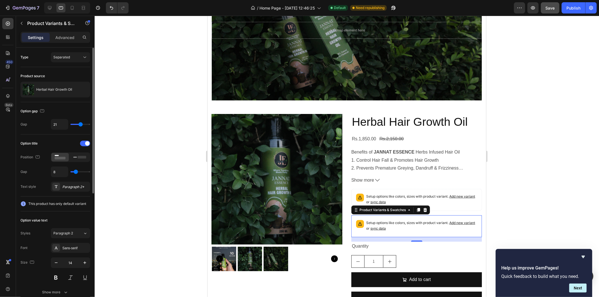
click at [79, 125] on input "range" at bounding box center [81, 124] width 20 height 1
type input "15"
type input "16"
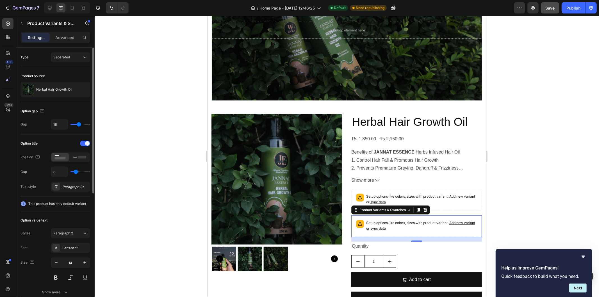
type input "17"
type input "18"
click at [80, 125] on input "range" at bounding box center [81, 124] width 20 height 1
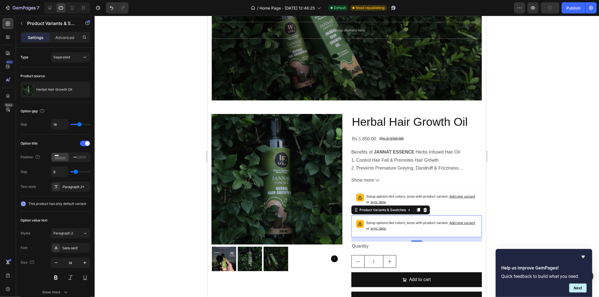
click at [424, 209] on icon at bounding box center [425, 210] width 4 height 4
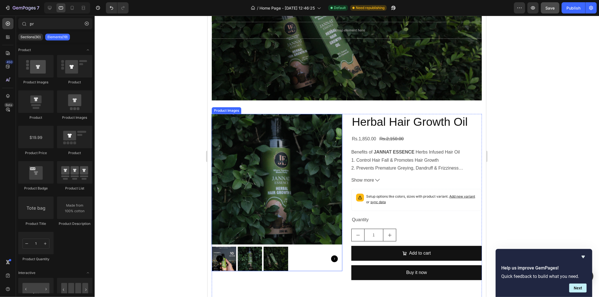
click at [253, 187] on img at bounding box center [276, 179] width 131 height 131
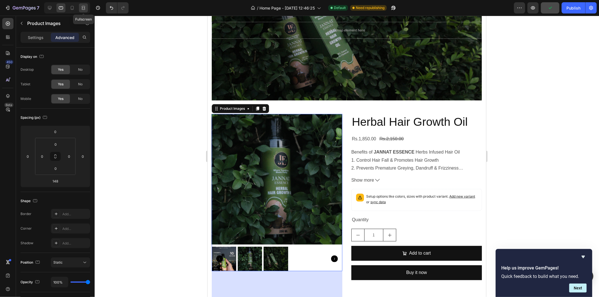
click at [83, 4] on div at bounding box center [83, 7] width 9 height 9
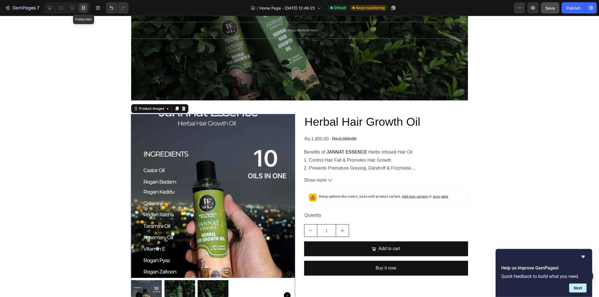
scroll to position [208, 0]
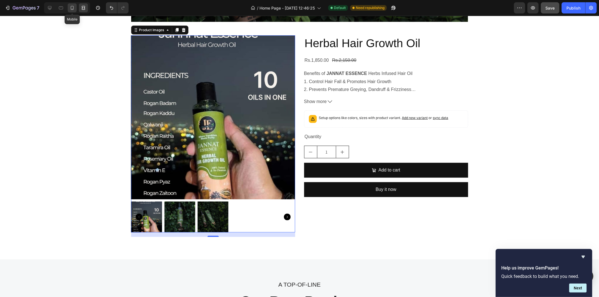
click at [72, 7] on icon at bounding box center [72, 8] width 6 height 6
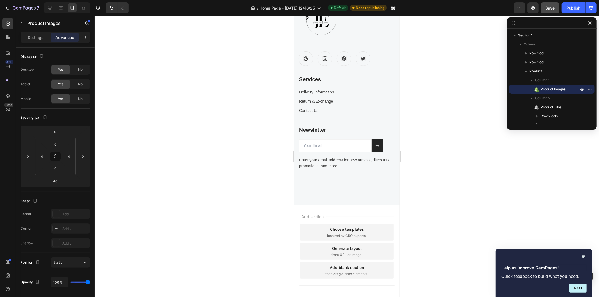
scroll to position [726, 0]
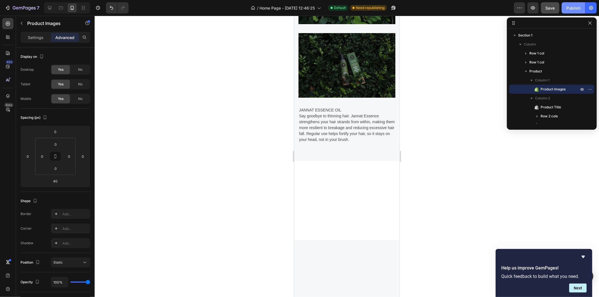
click at [579, 9] on div "Publish" at bounding box center [574, 8] width 14 height 6
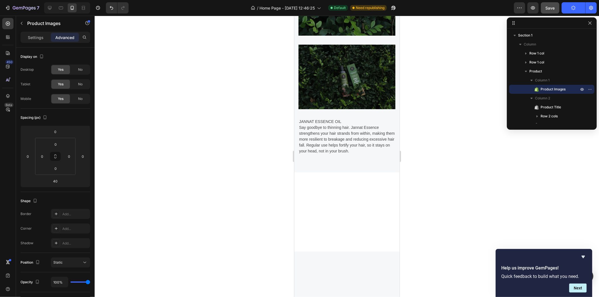
scroll to position [345, 0]
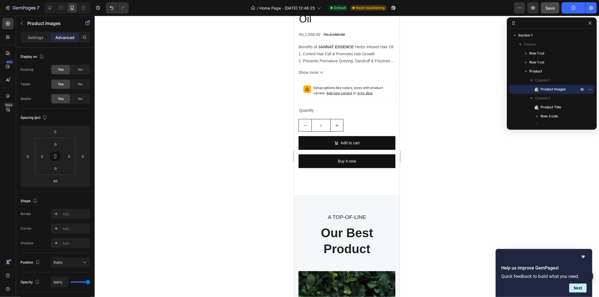
click at [550, 89] on span "Product Images" at bounding box center [553, 90] width 25 height 6
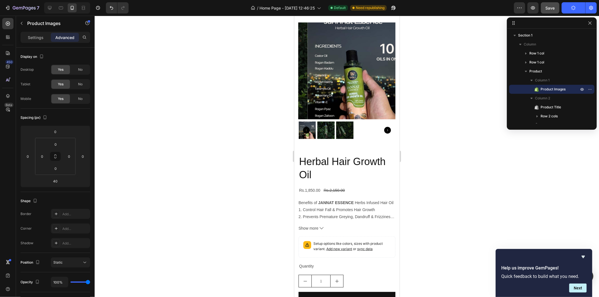
scroll to position [176, 0]
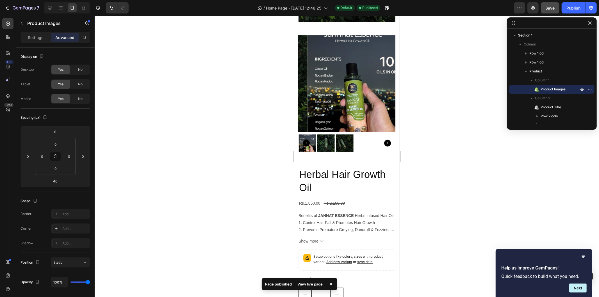
drag, startPoint x: 844, startPoint y: 105, endPoint x: 352, endPoint y: 108, distance: 492.2
click at [314, 286] on div "View live page" at bounding box center [310, 284] width 32 height 8
click at [60, 10] on icon at bounding box center [61, 8] width 6 height 6
type input "148"
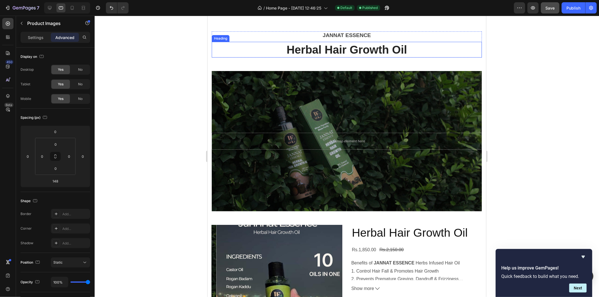
scroll to position [19, 0]
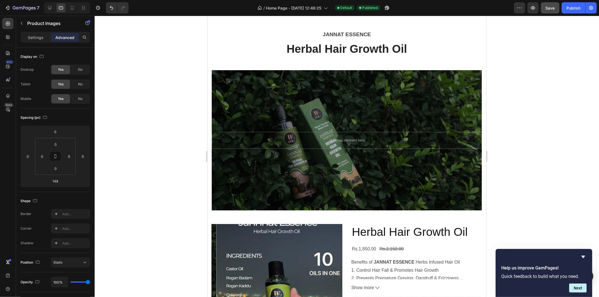
click at [257, 247] on img at bounding box center [281, 289] width 131 height 131
click at [371, 246] on div "Rs.1,850.00" at bounding box center [363, 248] width 25 height 9
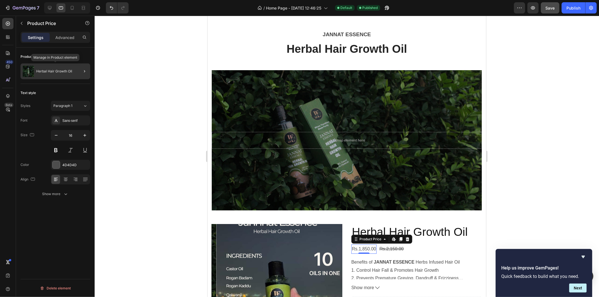
click at [25, 69] on img at bounding box center [28, 71] width 11 height 11
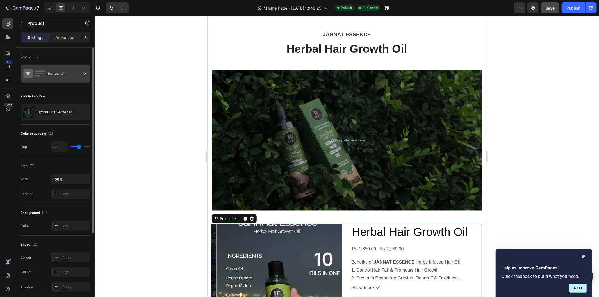
click at [33, 80] on icon at bounding box center [34, 73] width 22 height 13
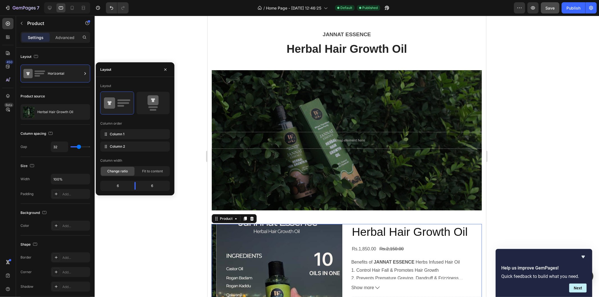
click at [149, 188] on div "6" at bounding box center [154, 186] width 29 height 8
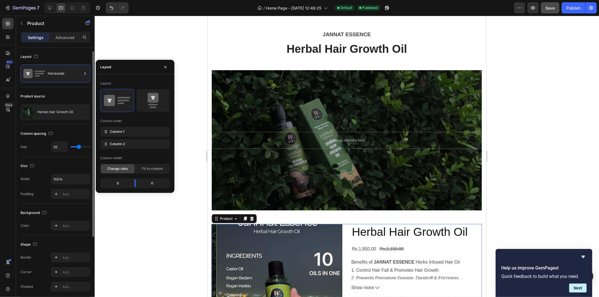
scroll to position [114, 0]
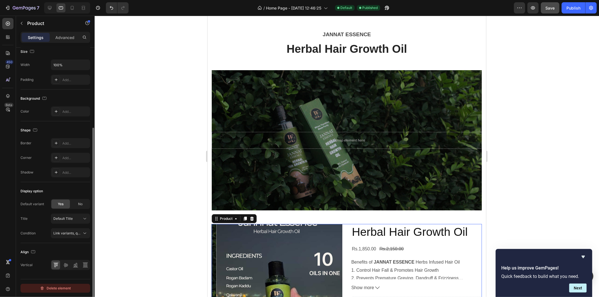
click at [47, 287] on div "Delete element" at bounding box center [55, 288] width 31 height 7
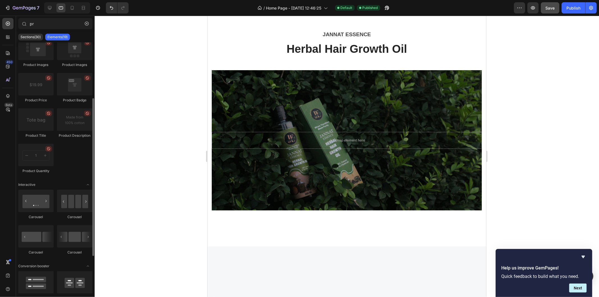
scroll to position [0, 0]
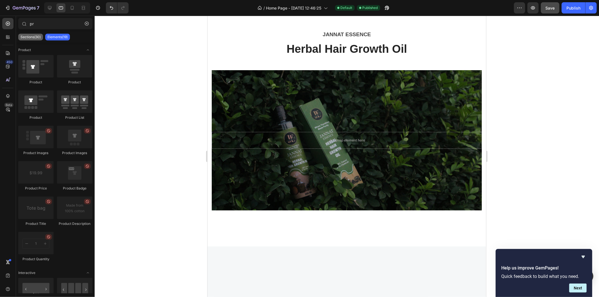
click at [34, 39] on p "Sections(30)" at bounding box center [31, 37] width 20 height 4
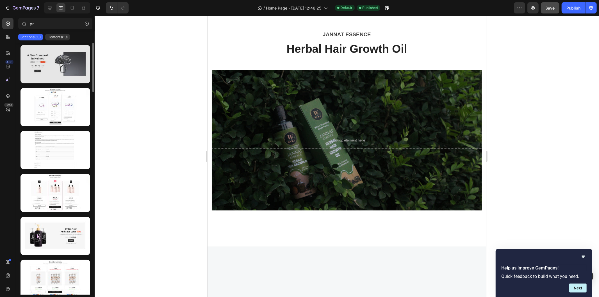
click at [62, 67] on div at bounding box center [56, 64] width 70 height 38
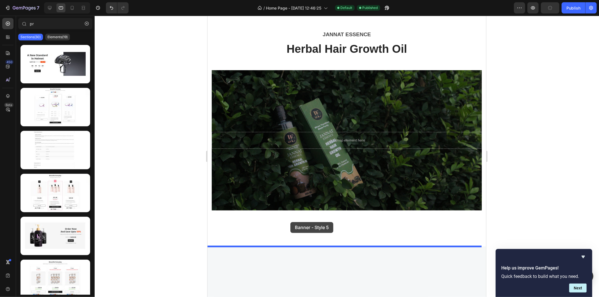
drag, startPoint x: 269, startPoint y: 81, endPoint x: 290, endPoint y: 223, distance: 142.9
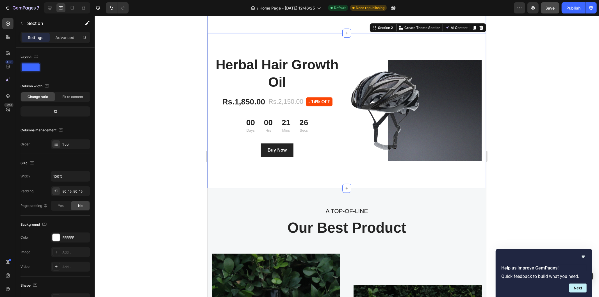
scroll to position [221, 0]
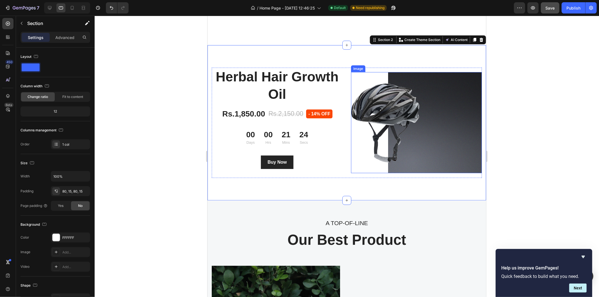
click at [392, 148] on img at bounding box center [416, 122] width 131 height 101
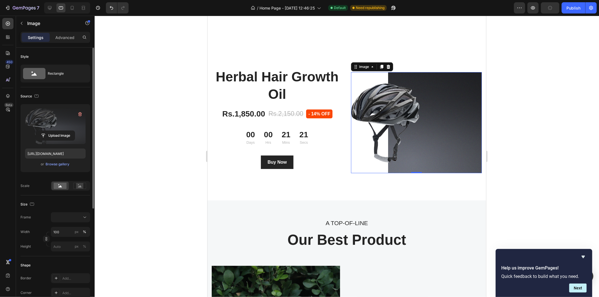
click at [52, 130] on label at bounding box center [55, 126] width 61 height 35
click at [52, 131] on input "file" at bounding box center [55, 136] width 39 height 10
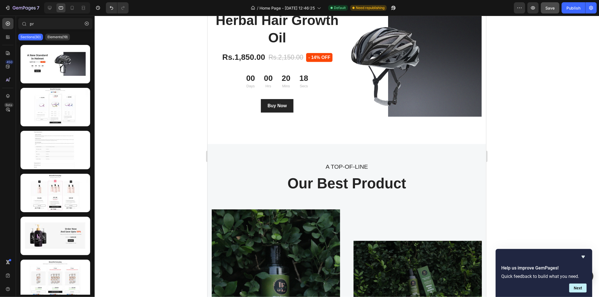
scroll to position [221, 0]
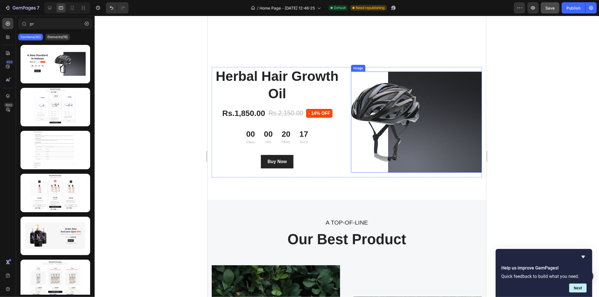
click at [439, 138] on img at bounding box center [416, 121] width 131 height 101
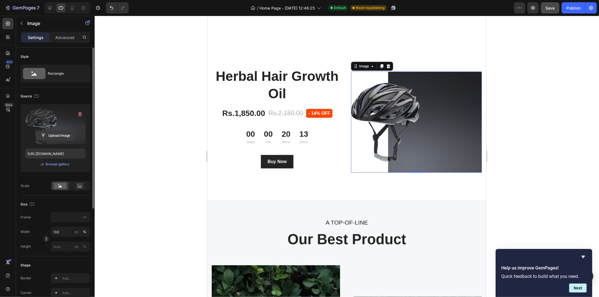
click at [58, 134] on input "file" at bounding box center [55, 136] width 39 height 10
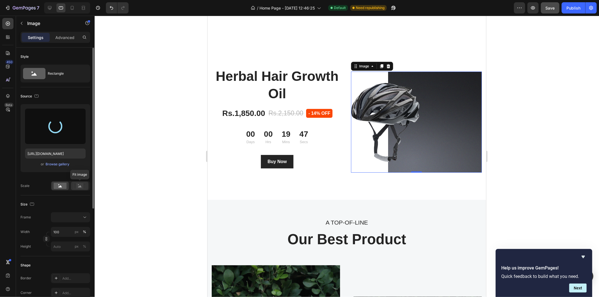
click at [82, 183] on rect at bounding box center [79, 186] width 7 height 6
type input "[URL][DOMAIN_NAME]"
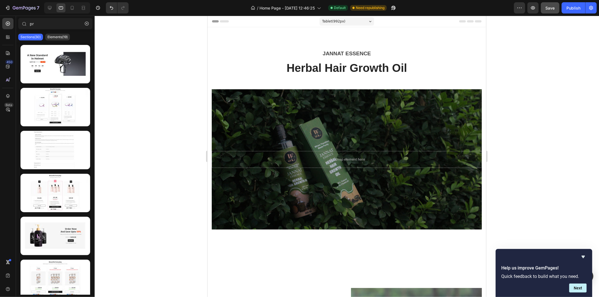
scroll to position [246, 0]
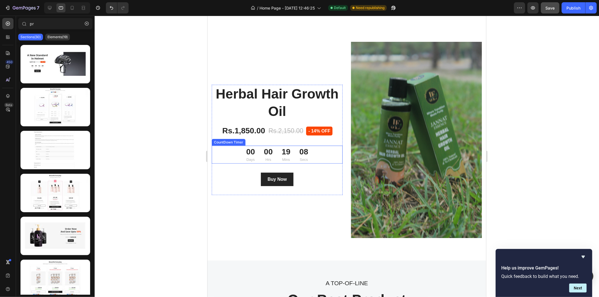
click at [279, 152] on div "19 Mins" at bounding box center [286, 155] width 18 height 18
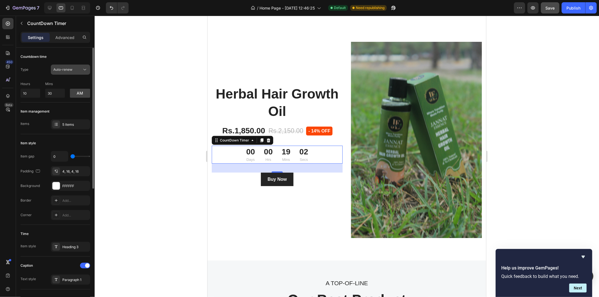
click at [71, 73] on button "Auto-renew" at bounding box center [70, 70] width 39 height 10
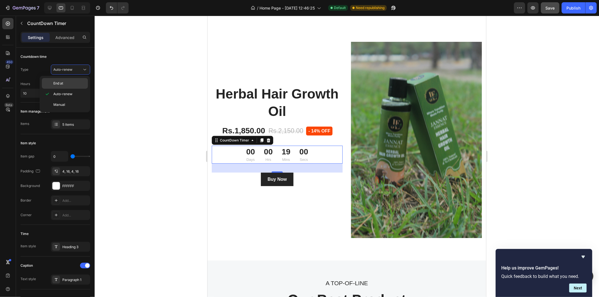
click at [67, 80] on div "End at" at bounding box center [65, 83] width 46 height 11
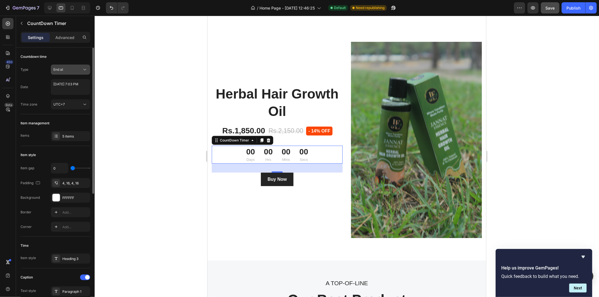
click at [76, 72] on button "End at" at bounding box center [70, 70] width 39 height 10
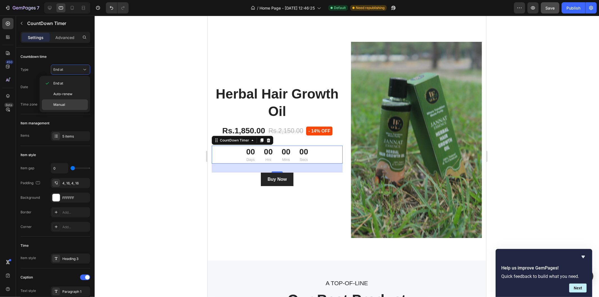
click at [68, 100] on div "Manual" at bounding box center [65, 104] width 46 height 11
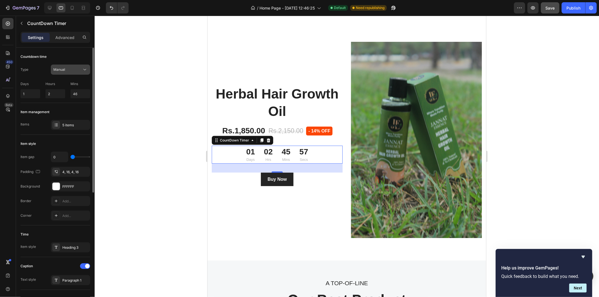
click at [66, 68] on div "Manual" at bounding box center [67, 69] width 29 height 5
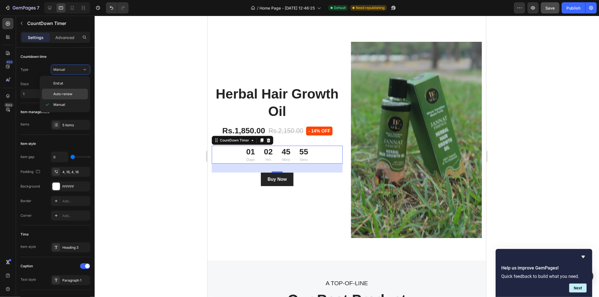
click at [59, 92] on span "Auto-renew" at bounding box center [62, 94] width 19 height 5
click at [364, 153] on img at bounding box center [416, 140] width 131 height 196
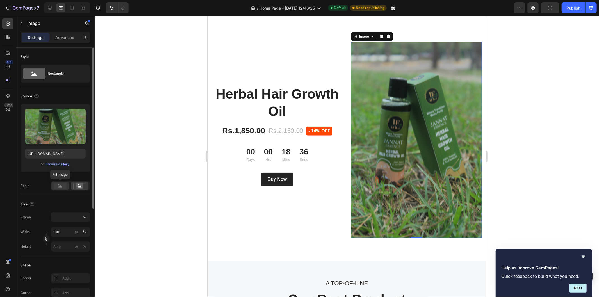
click at [58, 186] on rect at bounding box center [60, 186] width 13 height 6
click at [79, 187] on icon at bounding box center [80, 186] width 4 height 2
click at [55, 185] on rect at bounding box center [60, 186] width 13 height 6
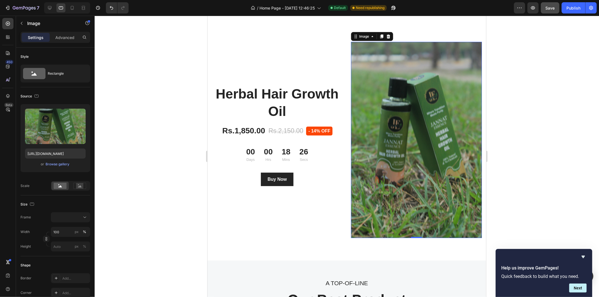
click at [374, 190] on img at bounding box center [416, 140] width 131 height 196
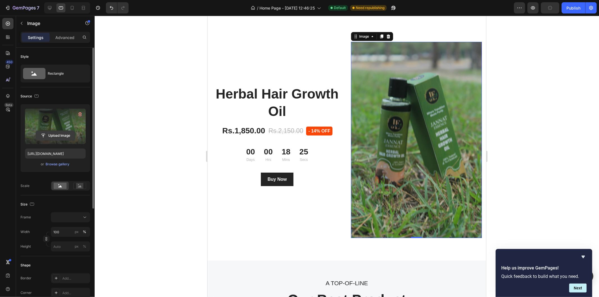
click at [49, 131] on button "Upload Image" at bounding box center [55, 136] width 39 height 10
click at [42, 134] on input "file" at bounding box center [55, 136] width 39 height 10
type input "[URL][DOMAIN_NAME]"
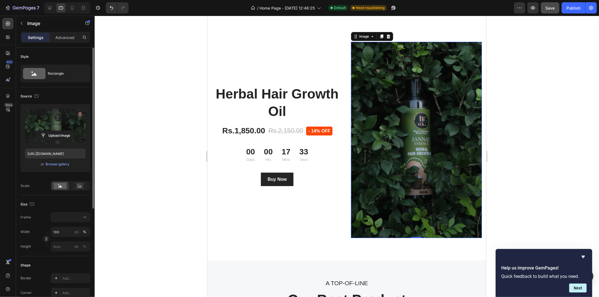
click at [550, 81] on div at bounding box center [347, 156] width 505 height 281
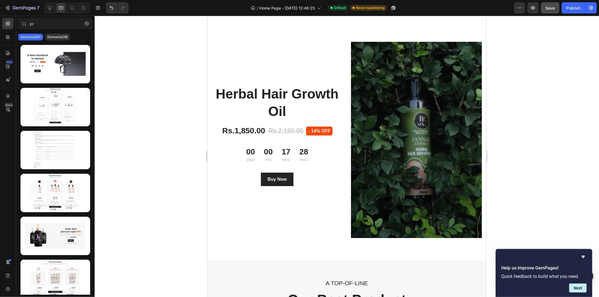
scroll to position [343, 0]
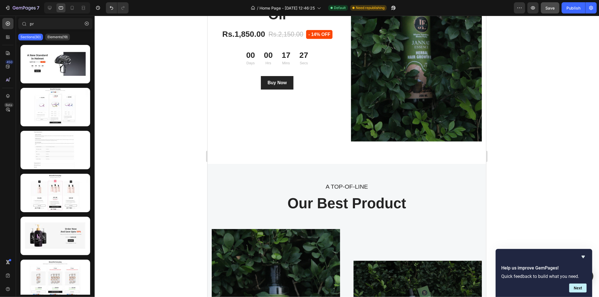
click at [551, 5] on div "Save" at bounding box center [550, 8] width 9 height 6
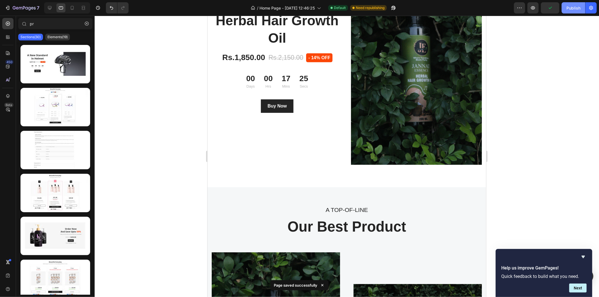
click at [569, 8] on div "Publish" at bounding box center [574, 8] width 14 height 6
click at [310, 285] on div "View live page" at bounding box center [310, 284] width 32 height 8
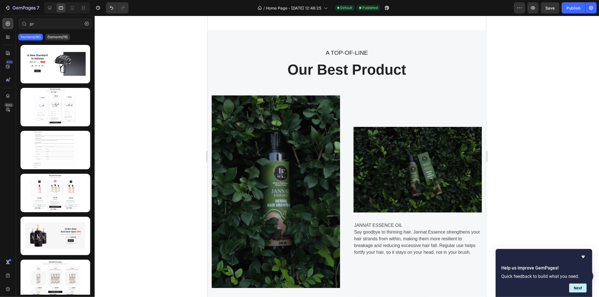
scroll to position [575, 0]
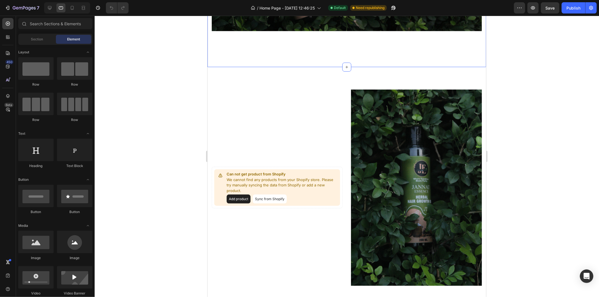
scroll to position [221, 0]
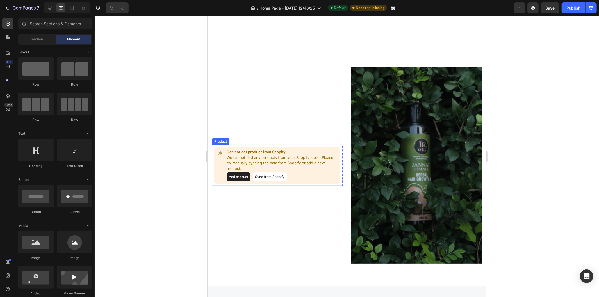
click at [266, 176] on button "Sync from Shopify" at bounding box center [270, 176] width 34 height 9
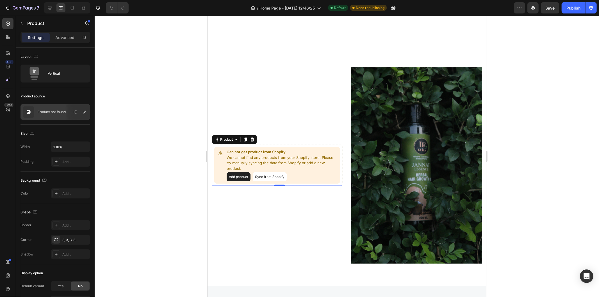
click at [266, 176] on button "Sync from Shopify" at bounding box center [270, 176] width 34 height 9
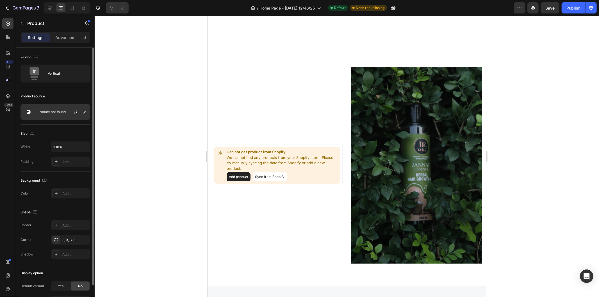
click at [48, 112] on p "Product not found" at bounding box center [51, 112] width 28 height 4
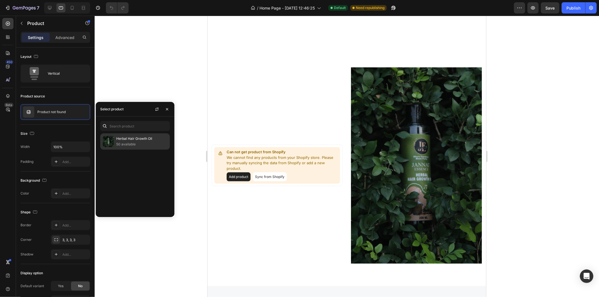
click at [113, 140] on img at bounding box center [108, 141] width 11 height 11
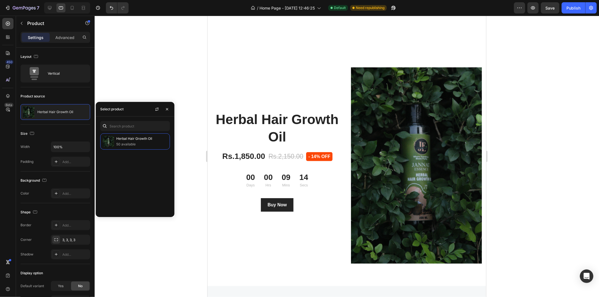
click at [166, 56] on div at bounding box center [347, 156] width 505 height 281
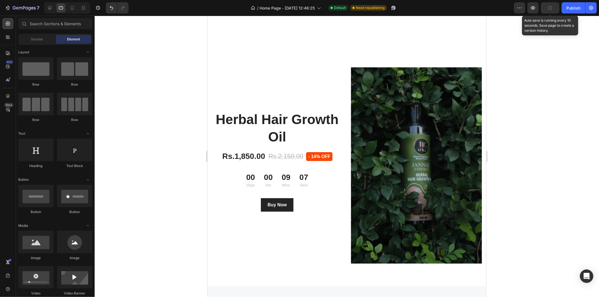
click at [547, 9] on button "button" at bounding box center [550, 7] width 19 height 11
click at [576, 7] on div "Publish" at bounding box center [574, 8] width 14 height 6
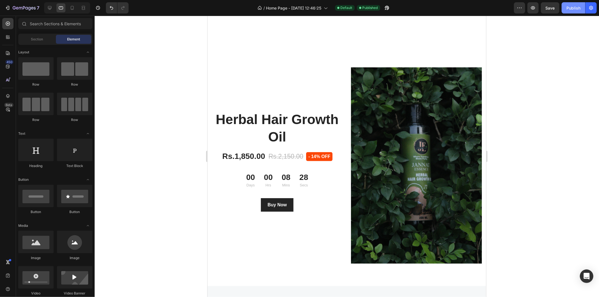
click at [572, 10] on div "Publish" at bounding box center [574, 8] width 14 height 6
click at [302, 287] on div "View live page" at bounding box center [310, 284] width 32 height 8
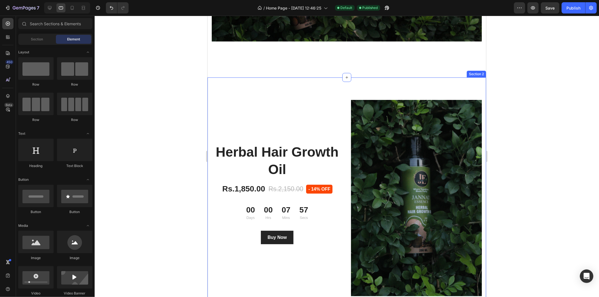
scroll to position [226, 0]
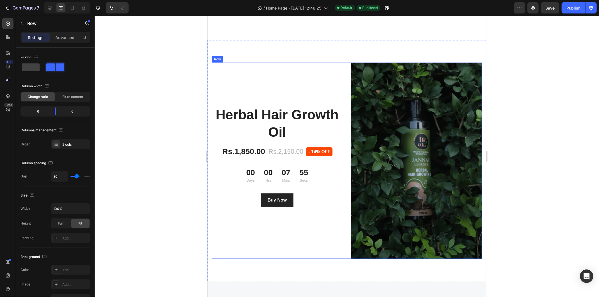
click at [301, 102] on div "Herbal Hair Growth Oil (P) Title Rs.1,850.00 (P) Price (P) Price Rs.2,150.00 (P…" at bounding box center [277, 160] width 131 height 196
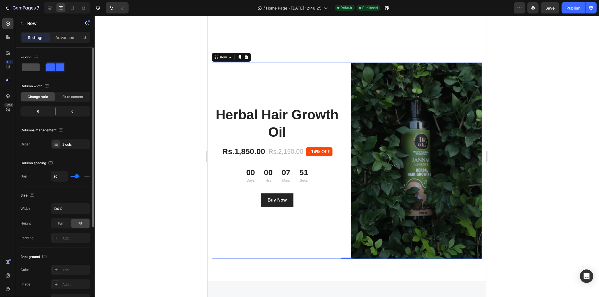
click at [29, 69] on span at bounding box center [31, 67] width 18 height 8
type input "0"
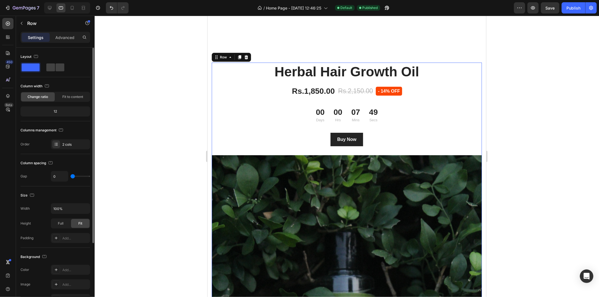
click at [29, 69] on span at bounding box center [31, 67] width 18 height 8
click at [59, 70] on span at bounding box center [60, 67] width 9 height 8
type input "30"
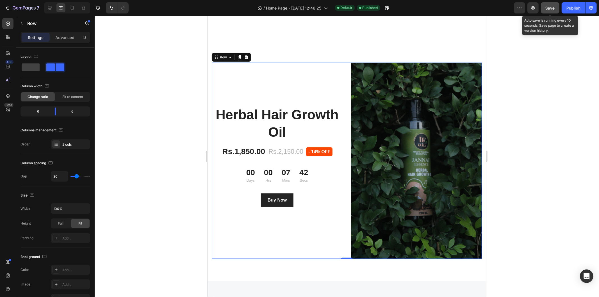
click at [549, 9] on span "Save" at bounding box center [550, 8] width 9 height 5
click at [571, 10] on div "Publish" at bounding box center [574, 8] width 14 height 6
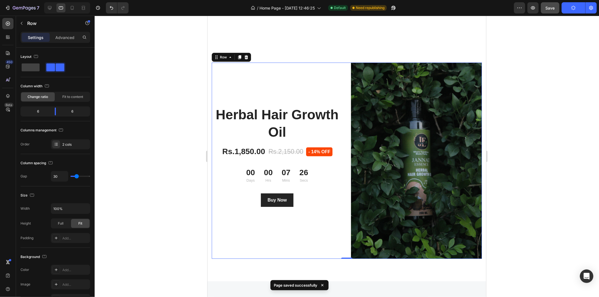
click at [301, 287] on p "Page saved successfully" at bounding box center [296, 286] width 44 height 6
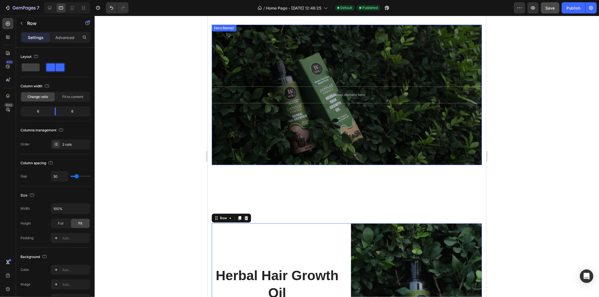
scroll to position [0, 0]
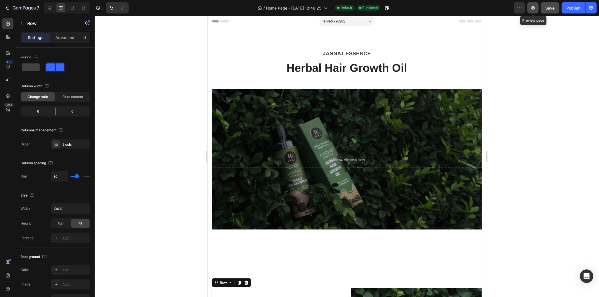
click at [533, 7] on icon "button" at bounding box center [533, 8] width 6 height 6
click at [519, 10] on icon "button" at bounding box center [520, 8] width 6 height 6
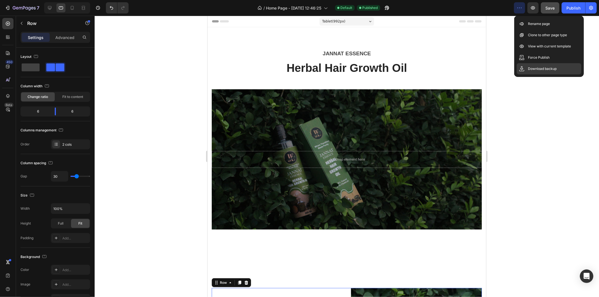
click at [522, 66] on icon at bounding box center [522, 68] width 3 height 4
click at [521, 53] on div "Force Publish" at bounding box center [549, 57] width 65 height 11
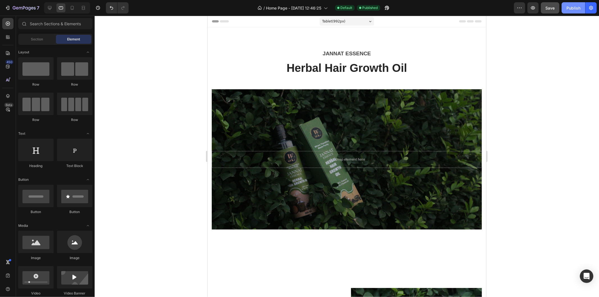
click at [574, 9] on div "Publish" at bounding box center [574, 8] width 14 height 6
click at [573, 9] on div "Publish" at bounding box center [574, 8] width 14 height 6
click at [317, 283] on div "View live page" at bounding box center [310, 284] width 32 height 8
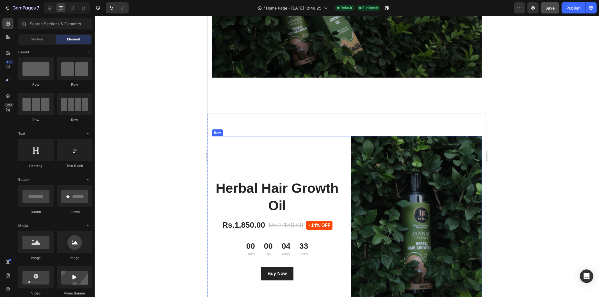
scroll to position [152, 0]
click at [280, 155] on div "Herbal Hair Growth Oil (P) Title Rs.1,850.00 (P) Price (P) Price Rs.2,150.00 (P…" at bounding box center [277, 234] width 131 height 196
click at [246, 128] on div "Herbal Hair Growth Oil (P) Title Rs.1,850.00 (P) Price (P) Price Rs.2,150.00 (P…" at bounding box center [346, 233] width 279 height 241
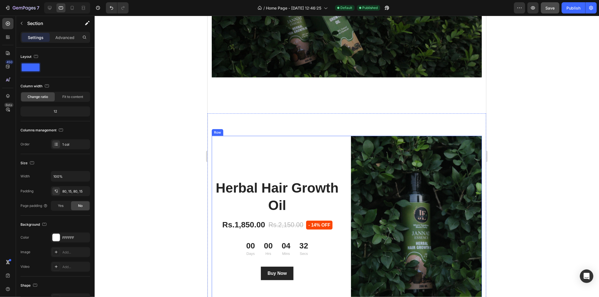
click at [246, 128] on div "Herbal Hair Growth Oil (P) Title Rs.1,850.00 (P) Price (P) Price Rs.2,150.00 (P…" at bounding box center [346, 233] width 279 height 241
click at [479, 107] on icon at bounding box center [481, 108] width 4 height 4
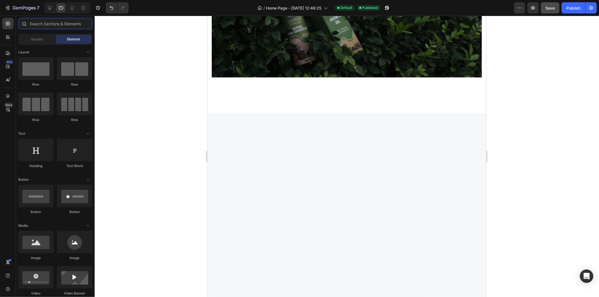
click at [58, 22] on input "text" at bounding box center [55, 23] width 74 height 11
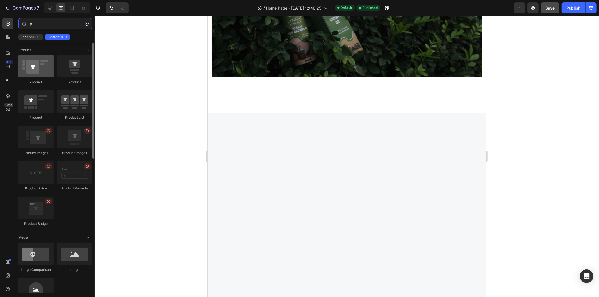
type input "p"
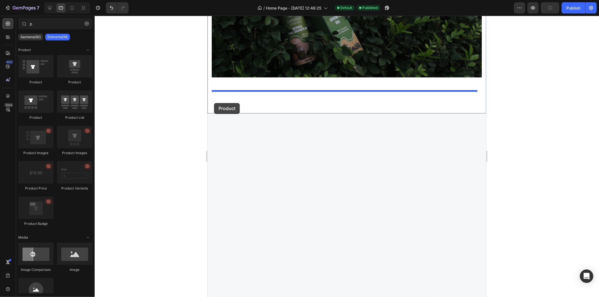
drag, startPoint x: 246, startPoint y: 93, endPoint x: 248, endPoint y: 125, distance: 32.4
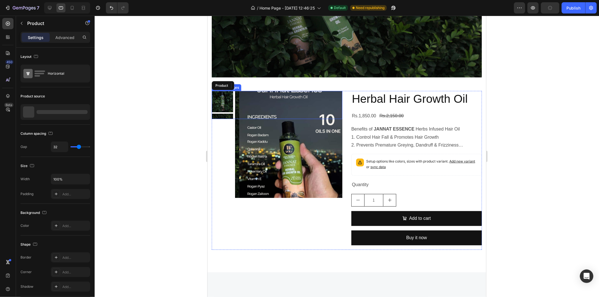
click at [248, 125] on img at bounding box center [292, 144] width 107 height 107
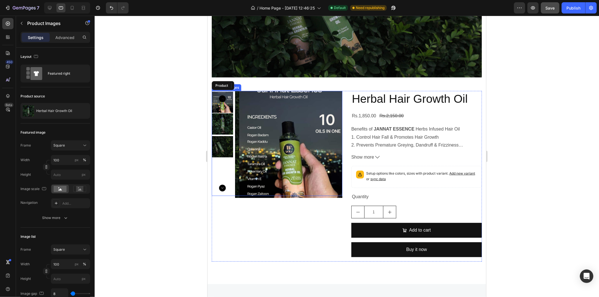
click at [229, 125] on img at bounding box center [222, 123] width 21 height 21
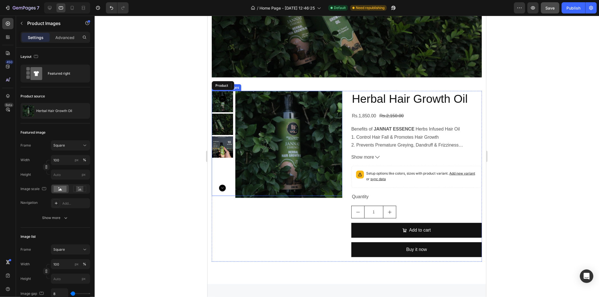
click at [249, 194] on img at bounding box center [288, 144] width 107 height 107
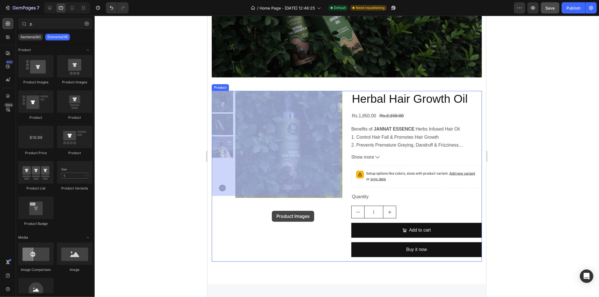
drag, startPoint x: 272, startPoint y: 211, endPoint x: 404, endPoint y: 76, distance: 189.1
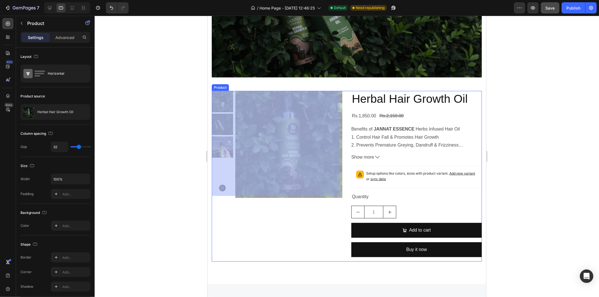
click at [404, 76] on div "Overlay" at bounding box center [347, 7] width 270 height 140
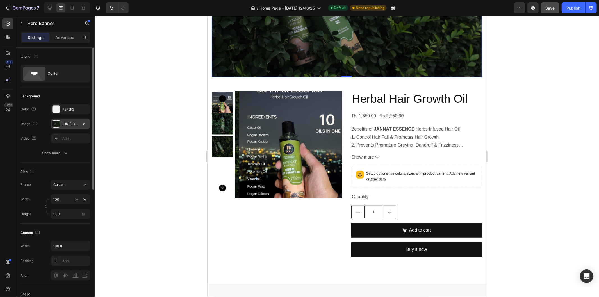
click at [57, 121] on div at bounding box center [56, 124] width 8 height 8
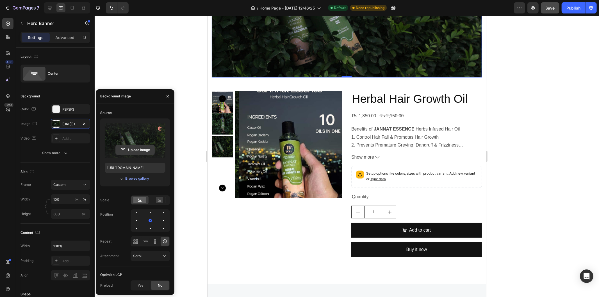
click at [138, 146] on input "file" at bounding box center [135, 150] width 39 height 10
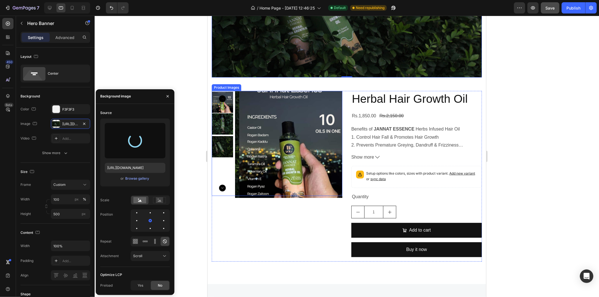
click at [214, 215] on div "Product Images" at bounding box center [277, 176] width 131 height 171
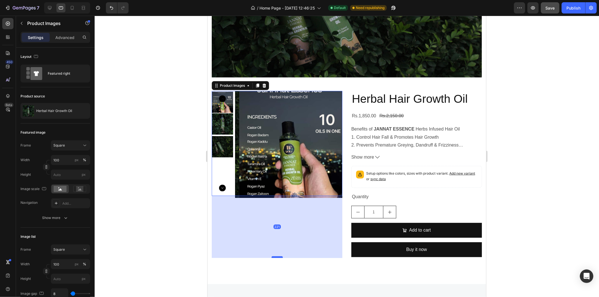
drag, startPoint x: 278, startPoint y: 199, endPoint x: 280, endPoint y: 257, distance: 57.6
click at [280, 257] on div at bounding box center [276, 257] width 11 height 2
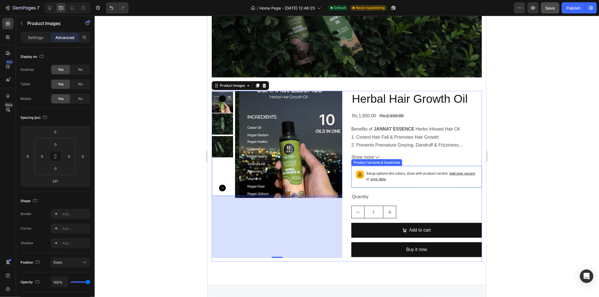
click at [367, 183] on div "Setup options like colors, sizes with product variant. Add new variant or sync …" at bounding box center [417, 176] width 126 height 17
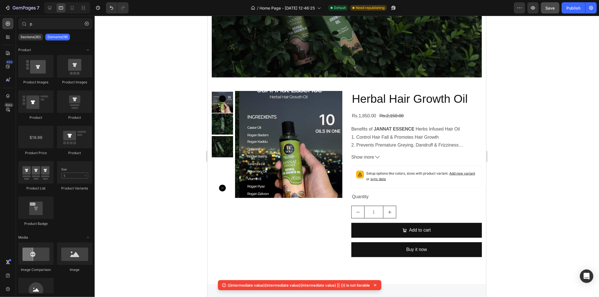
scroll to position [83, 0]
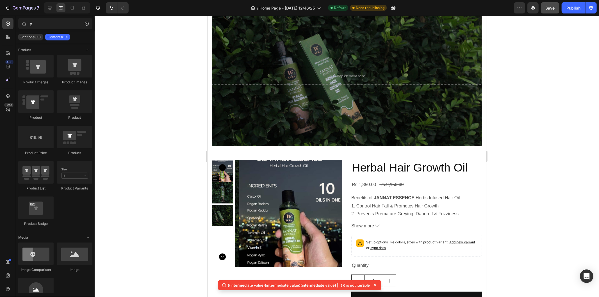
click at [345, 285] on p "((intermediate value)(intermediate value)(intermediate value) || {}) is not ite…" at bounding box center [299, 286] width 142 height 6
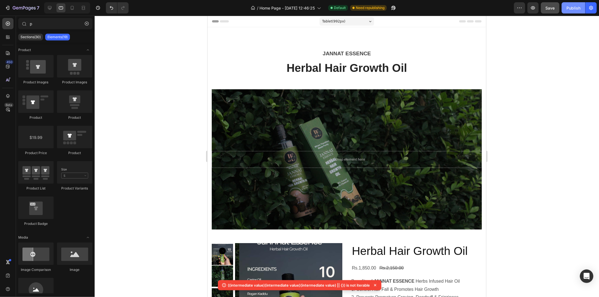
click at [573, 10] on div "Publish" at bounding box center [574, 8] width 14 height 6
click at [562, 2] on button "Publish" at bounding box center [574, 7] width 24 height 11
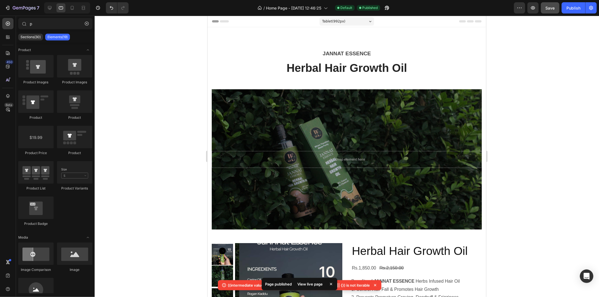
click at [308, 284] on div "View live page" at bounding box center [310, 284] width 32 height 8
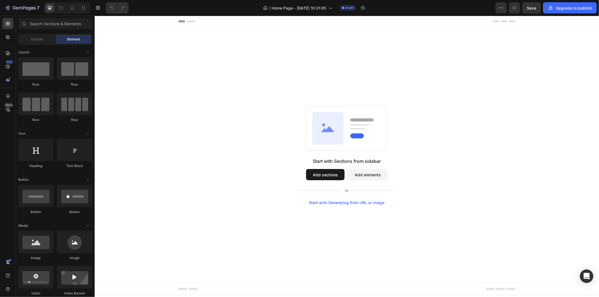
click at [325, 173] on button "Add sections" at bounding box center [325, 174] width 38 height 11
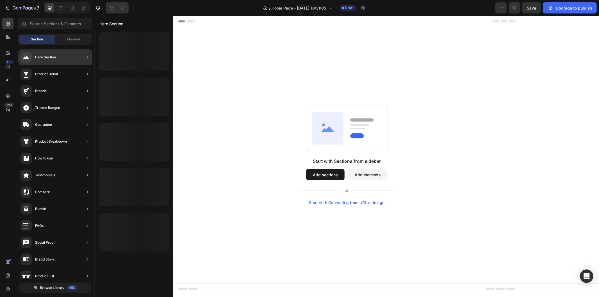
click at [63, 62] on div "Hero Section" at bounding box center [55, 57] width 74 height 16
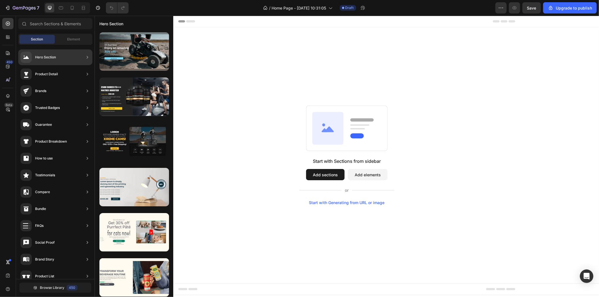
drag, startPoint x: 227, startPoint y: 151, endPoint x: 257, endPoint y: 121, distance: 42.1
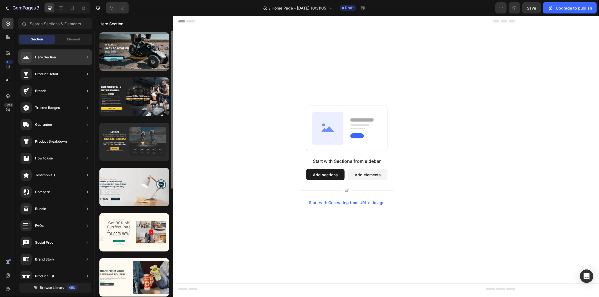
click at [129, 137] on div at bounding box center [134, 142] width 70 height 38
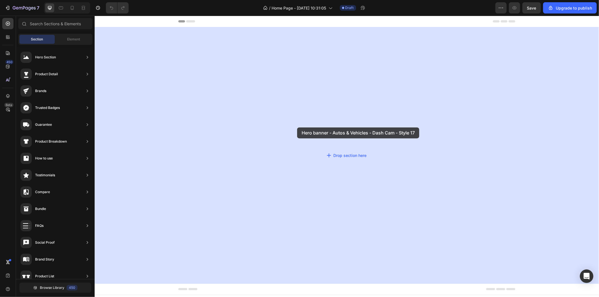
drag, startPoint x: 224, startPoint y: 152, endPoint x: 297, endPoint y: 127, distance: 77.4
